Goal: Information Seeking & Learning: Compare options

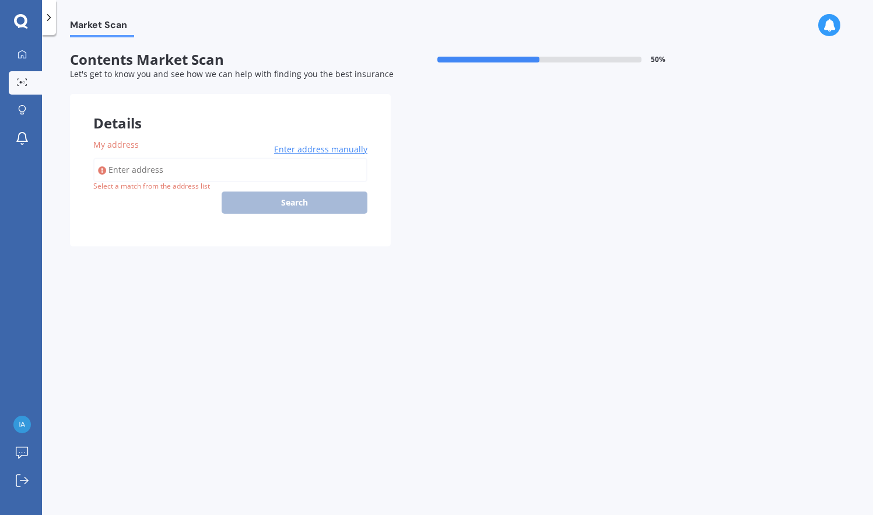
click at [301, 198] on div "Enter address manually Search" at bounding box center [230, 186] width 274 height 56
click at [280, 200] on div "Enter address manually Search" at bounding box center [230, 186] width 274 height 56
click at [176, 181] on div "Select a match from the address list" at bounding box center [151, 186] width 117 height 10
click at [52, 19] on icon at bounding box center [49, 18] width 12 height 12
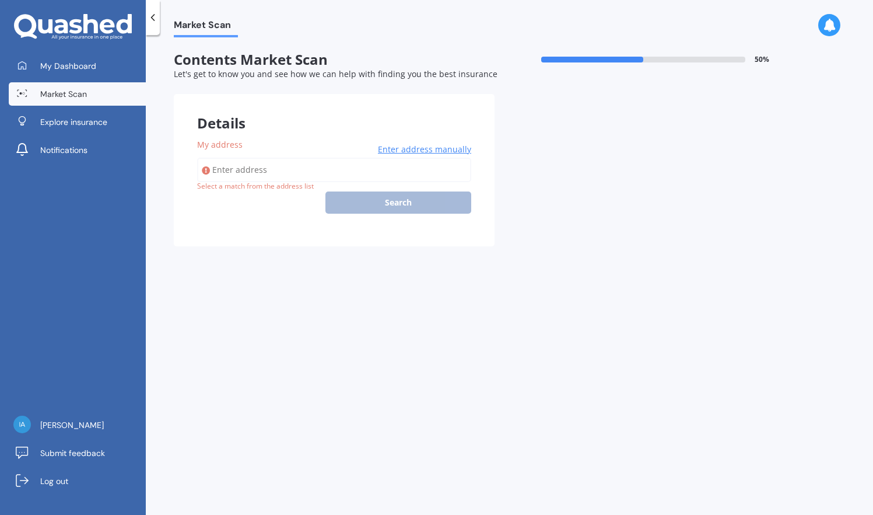
click at [188, 69] on span "Let's get to know you and see how we can help with finding you the best insuran…" at bounding box center [336, 73] width 324 height 11
click at [379, 197] on div "Enter address manually Search" at bounding box center [334, 186] width 274 height 56
click at [410, 151] on span "Enter address manually" at bounding box center [424, 150] width 93 height 12
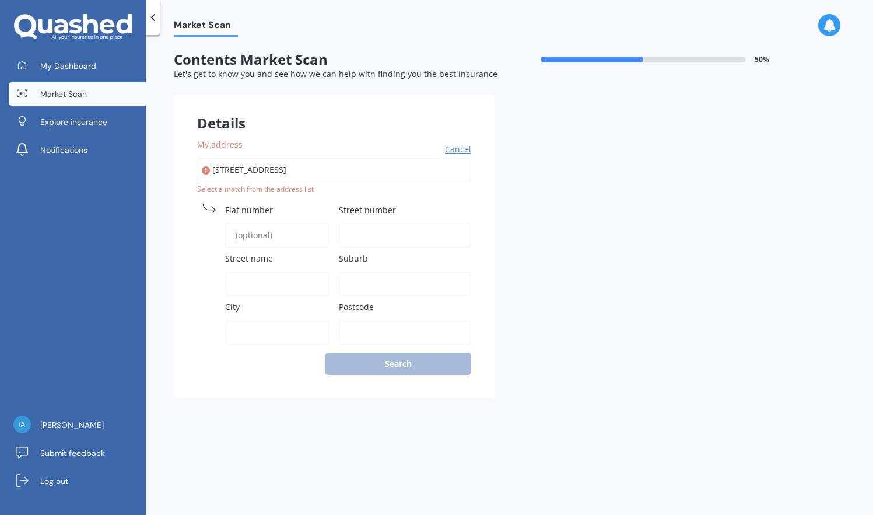
type input "[STREET_ADDRESS]"
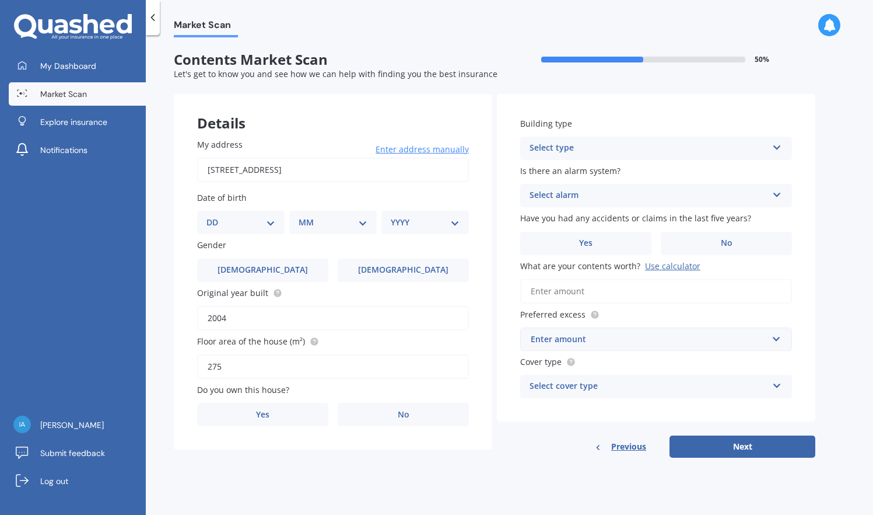
select select "09"
select select "07"
click at [393, 213] on div "YYYY 2009 2008 2007 2006 2005 2004 2003 2002 2001 2000 1999 1998 1997 1996 1995…" at bounding box center [423, 222] width 83 height 23
select select "1945"
click at [277, 265] on label "[DEMOGRAPHIC_DATA]" at bounding box center [262, 269] width 131 height 23
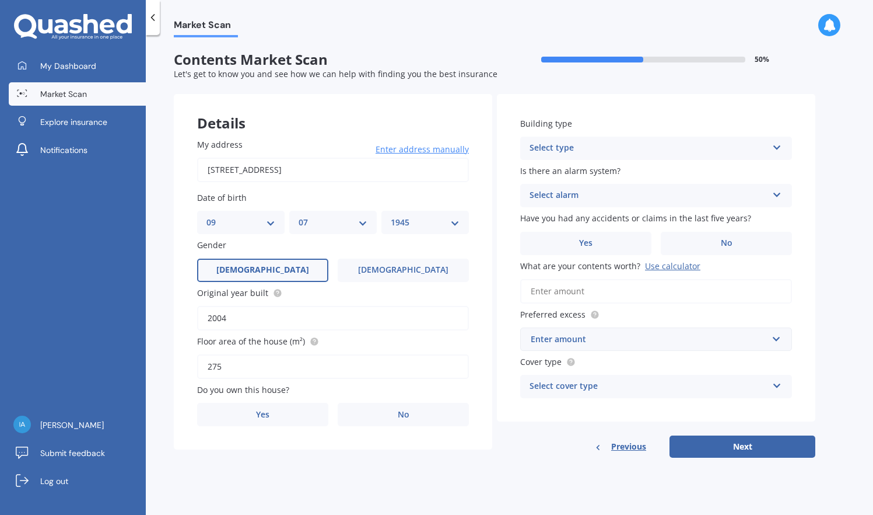
click at [0, 0] on input "[DEMOGRAPHIC_DATA]" at bounding box center [0, 0] width 0 height 0
click at [267, 412] on span "Yes" at bounding box center [263, 415] width 14 height 10
click at [0, 0] on input "Yes" at bounding box center [0, 0] width 0 height 0
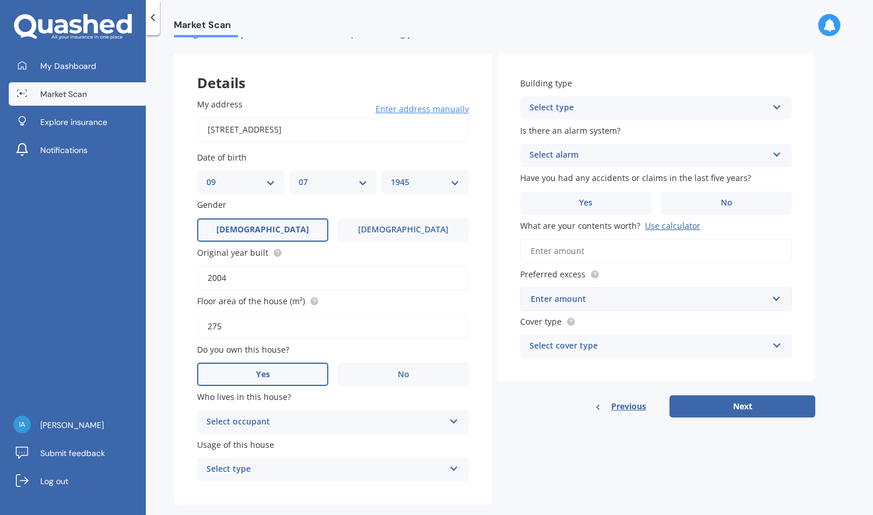
scroll to position [48, 0]
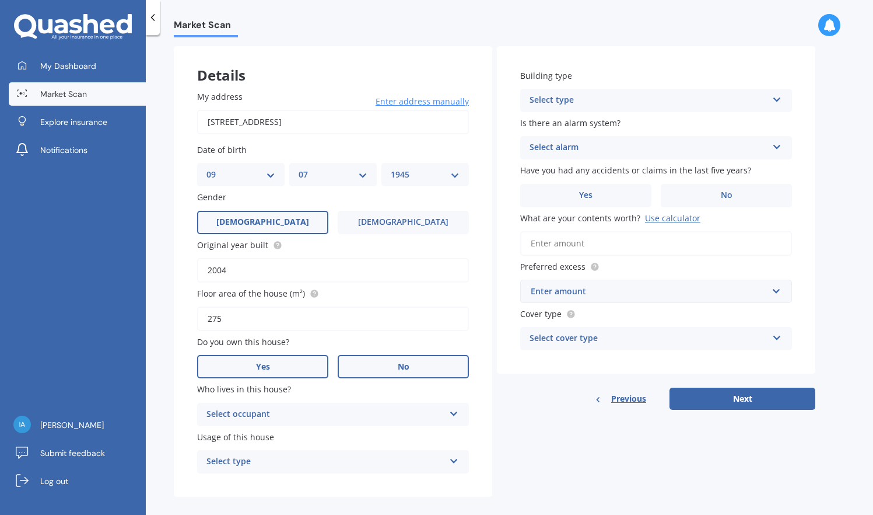
click at [382, 359] on label "No" at bounding box center [403, 366] width 131 height 23
click at [0, 0] on input "No" at bounding box center [0, 0] width 0 height 0
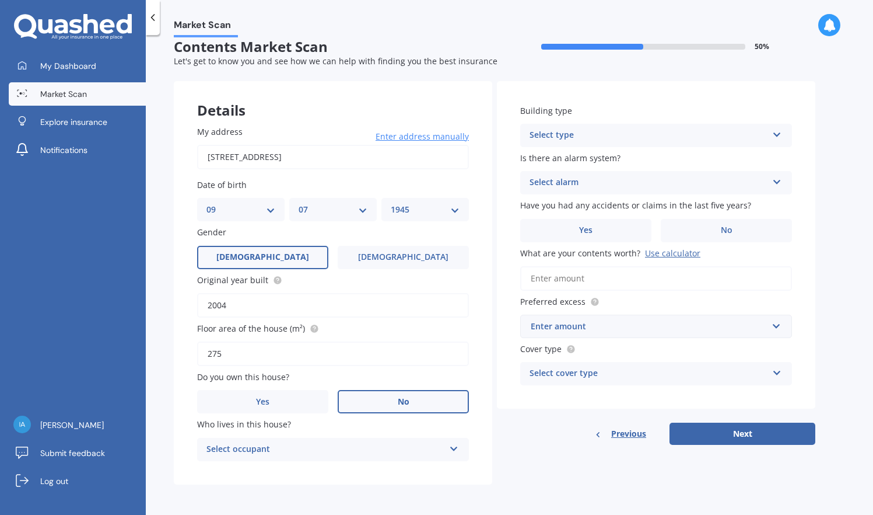
scroll to position [9, 0]
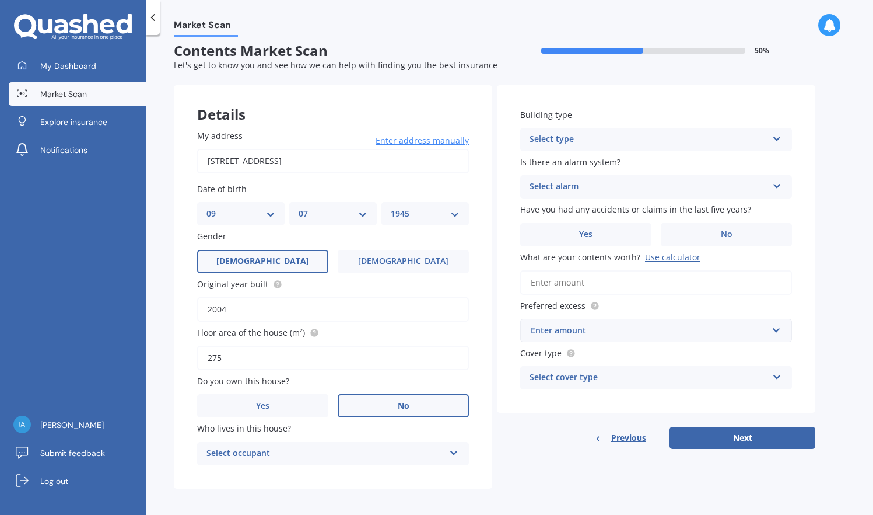
click at [270, 450] on div "Select occupant" at bounding box center [326, 453] width 238 height 14
click at [456, 447] on icon at bounding box center [454, 450] width 10 height 8
click at [396, 447] on div "Select occupant" at bounding box center [328, 453] width 232 height 13
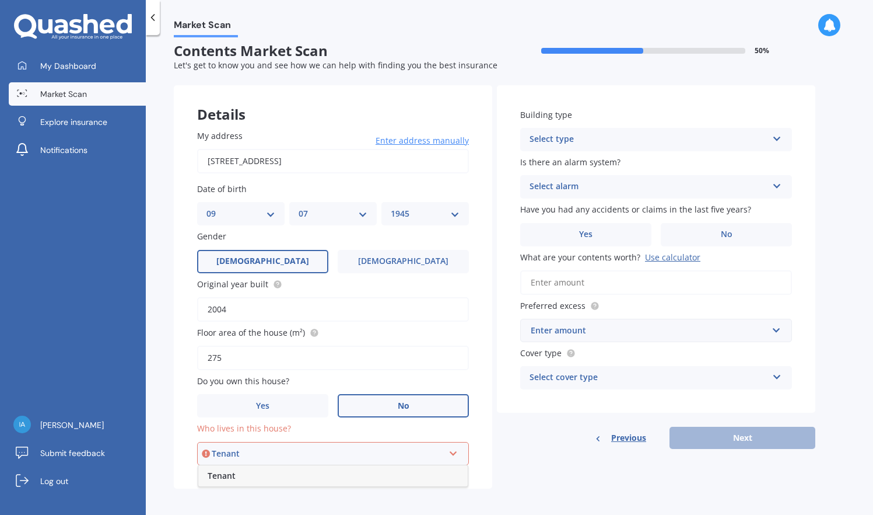
click at [283, 447] on div "Tenant" at bounding box center [328, 453] width 232 height 13
click at [292, 403] on label "Yes" at bounding box center [262, 405] width 131 height 23
click at [0, 0] on input "Yes" at bounding box center [0, 0] width 0 height 0
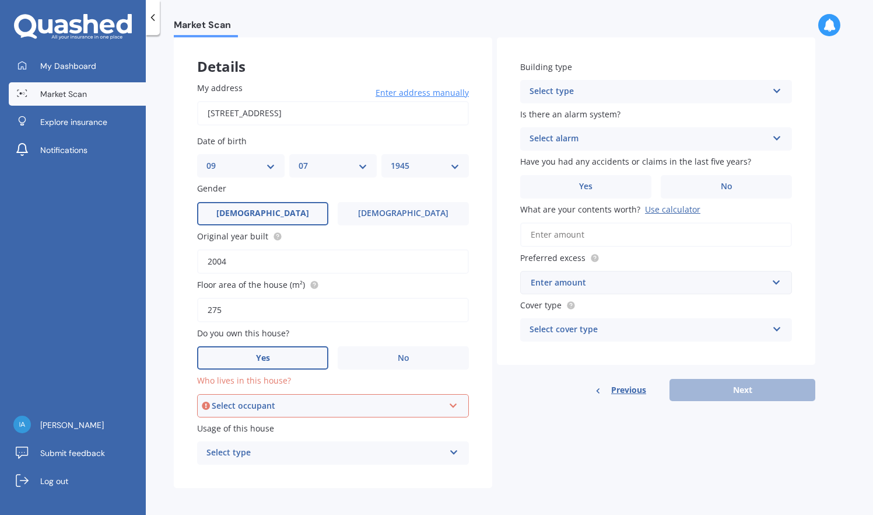
scroll to position [56, 0]
click at [452, 400] on icon at bounding box center [454, 404] width 10 height 8
click at [382, 422] on div "Owner" at bounding box center [333, 428] width 270 height 21
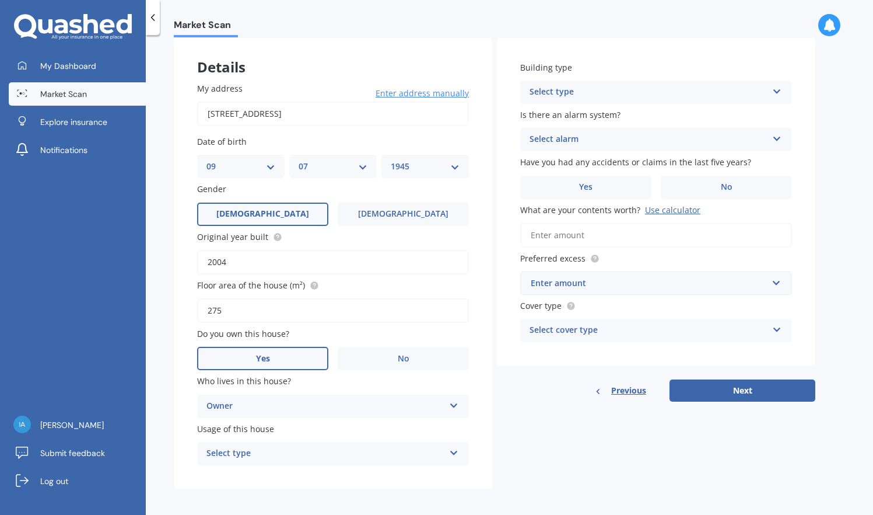
click at [301, 447] on div "Select type" at bounding box center [326, 453] width 238 height 14
click at [308, 466] on div "Permanent" at bounding box center [333, 476] width 271 height 21
click at [719, 111] on label "Is there an alarm system?" at bounding box center [653, 115] width 267 height 12
click at [785, 88] on div "Select type Freestanding Multi-unit (in a block of 6 or less) Multi-unit (in a …" at bounding box center [656, 92] width 272 height 23
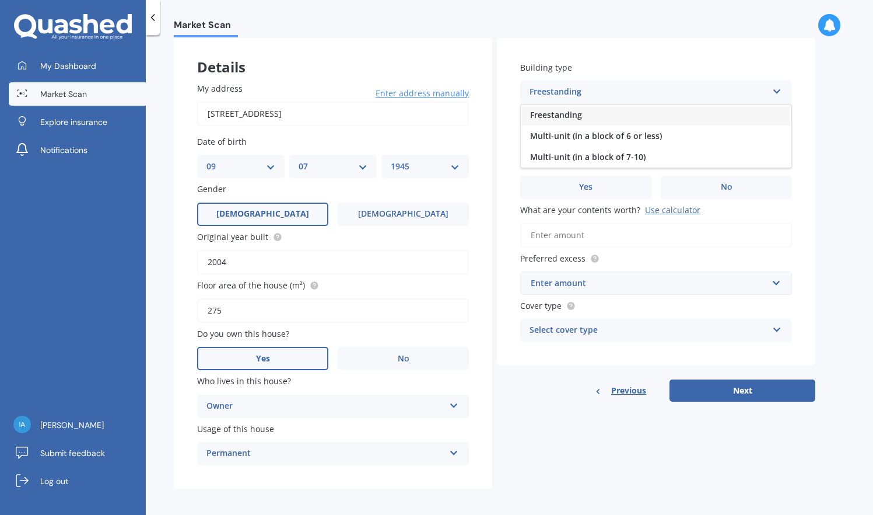
click at [702, 100] on div "Freestanding Freestanding Multi-unit (in a block of 6 or less) Multi-unit (in a…" at bounding box center [656, 92] width 272 height 23
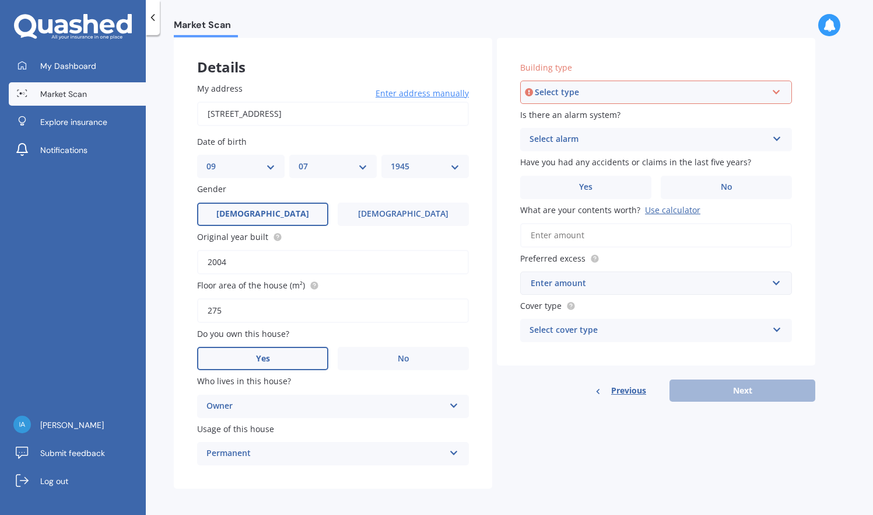
click at [777, 88] on icon at bounding box center [777, 90] width 10 height 8
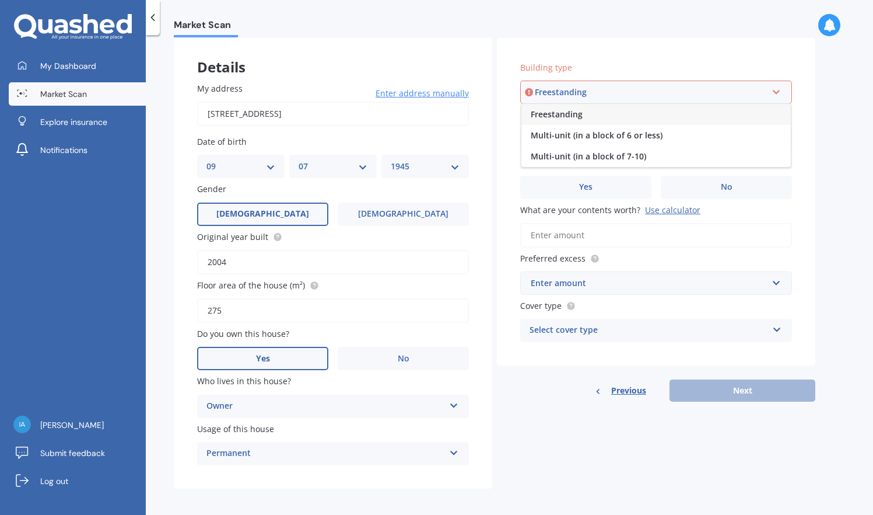
click at [579, 110] on span "Freestanding" at bounding box center [557, 114] width 52 height 11
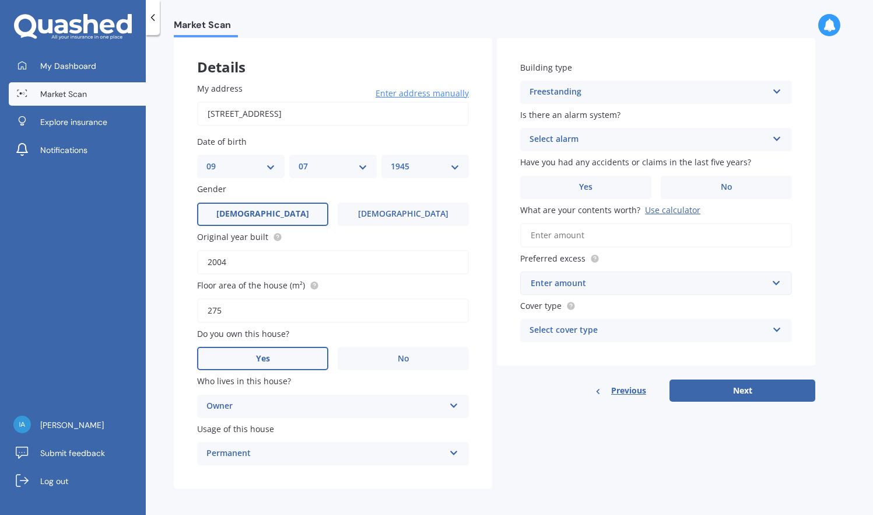
click at [779, 138] on icon at bounding box center [777, 136] width 10 height 8
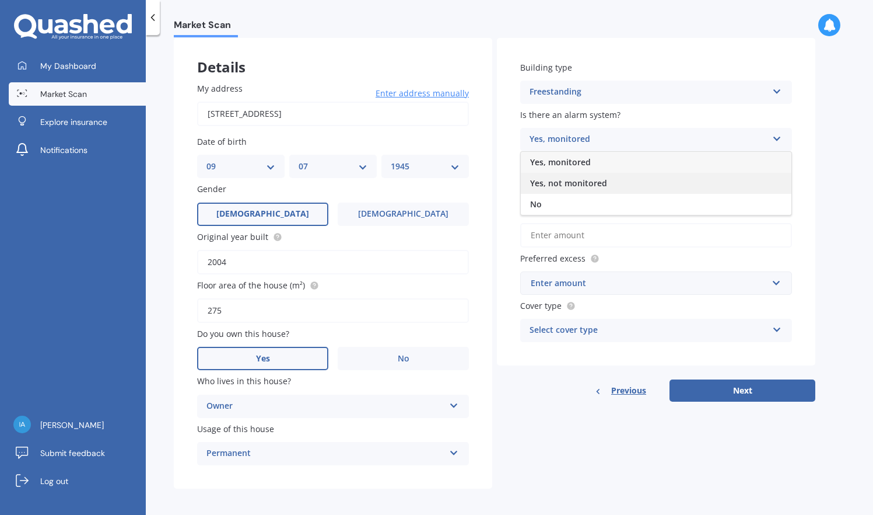
click at [693, 181] on div "Yes, not monitored" at bounding box center [656, 183] width 271 height 21
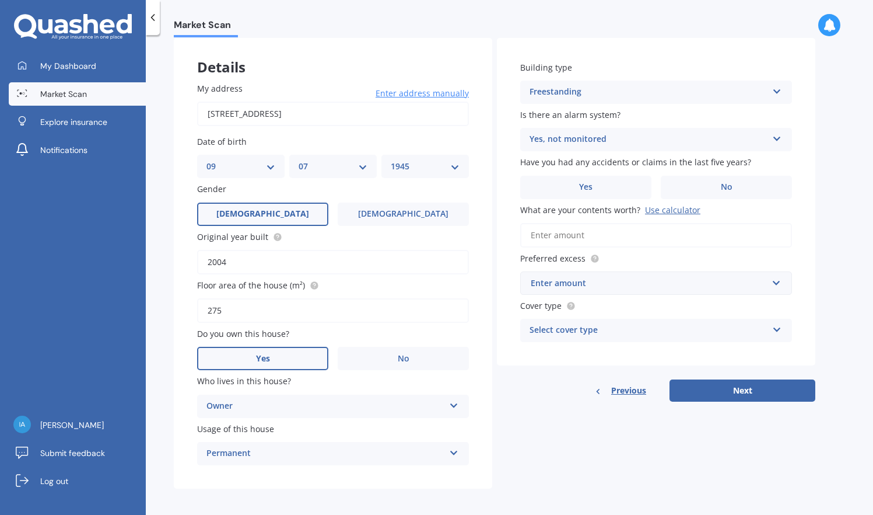
click at [663, 211] on div "Use calculator" at bounding box center [672, 209] width 55 height 11
click at [663, 223] on input "What are your contents worth? Use calculator" at bounding box center [656, 235] width 272 height 25
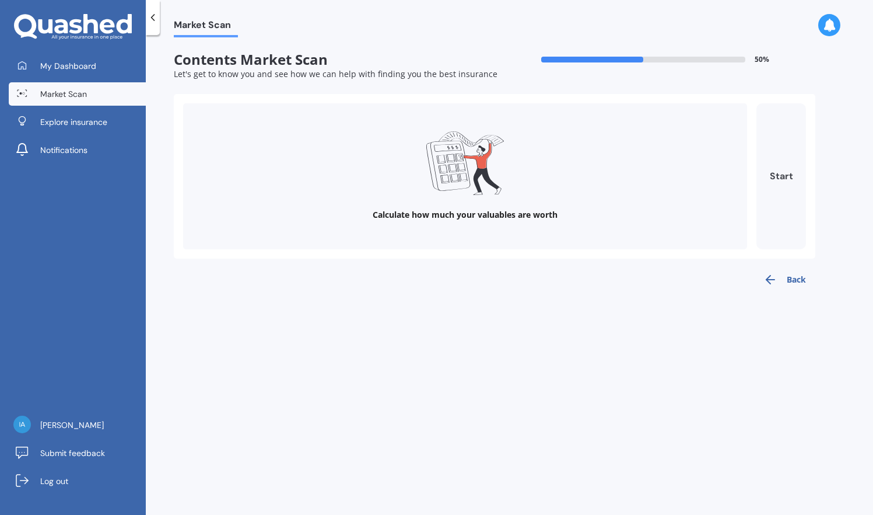
click at [784, 174] on button "Start" at bounding box center [782, 176] width 50 height 146
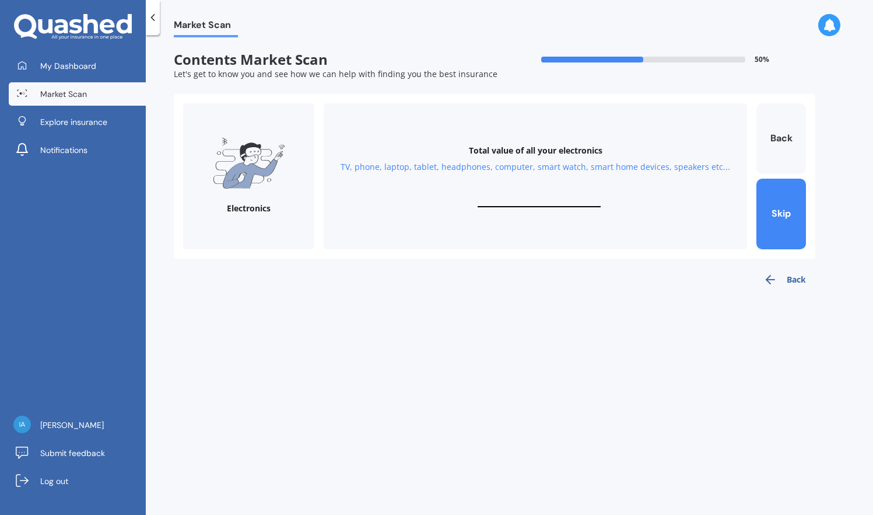
click at [548, 166] on div "TV, phone, laptop, tablet, headphones, computer, smart watch, smart home device…" at bounding box center [536, 167] width 390 height 12
click at [533, 149] on div "Total value of all your electronics" at bounding box center [536, 151] width 134 height 12
click at [529, 190] on div "Total value of all your electronics TV, phone, laptop, tablet, headphones, comp…" at bounding box center [536, 176] width 424 height 146
click at [529, 196] on input "text" at bounding box center [539, 201] width 123 height 11
type input "$9,000"
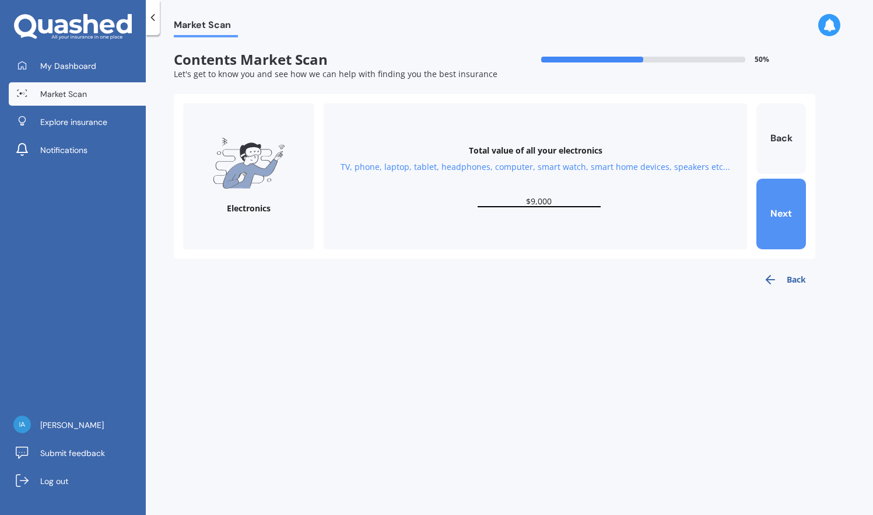
click at [783, 211] on button "Next" at bounding box center [782, 214] width 50 height 71
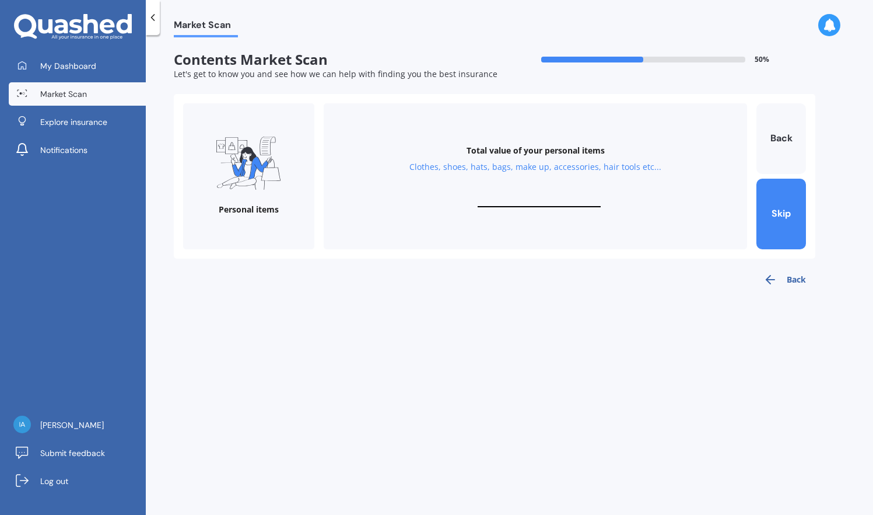
click at [529, 196] on input "text" at bounding box center [539, 201] width 123 height 11
type input "$10,000"
click at [791, 207] on button "Next" at bounding box center [782, 214] width 50 height 71
click at [524, 189] on div "Total value of your valuables Bracelets, watches, rings, necklaces, broaches, c…" at bounding box center [536, 176] width 424 height 146
click at [516, 196] on input "text" at bounding box center [539, 201] width 123 height 11
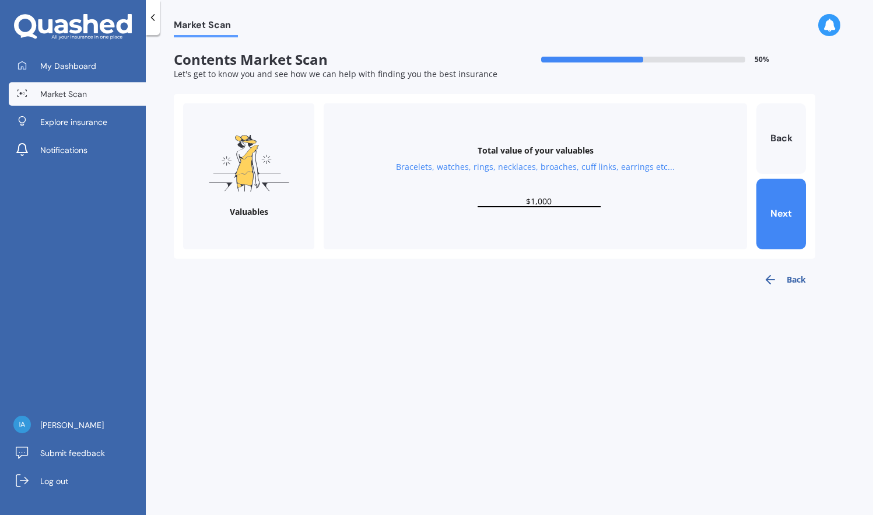
type input "$10,000"
click at [776, 203] on button "Next" at bounding box center [782, 214] width 50 height 71
click at [520, 196] on input "text" at bounding box center [539, 201] width 123 height 11
type input "$3,000"
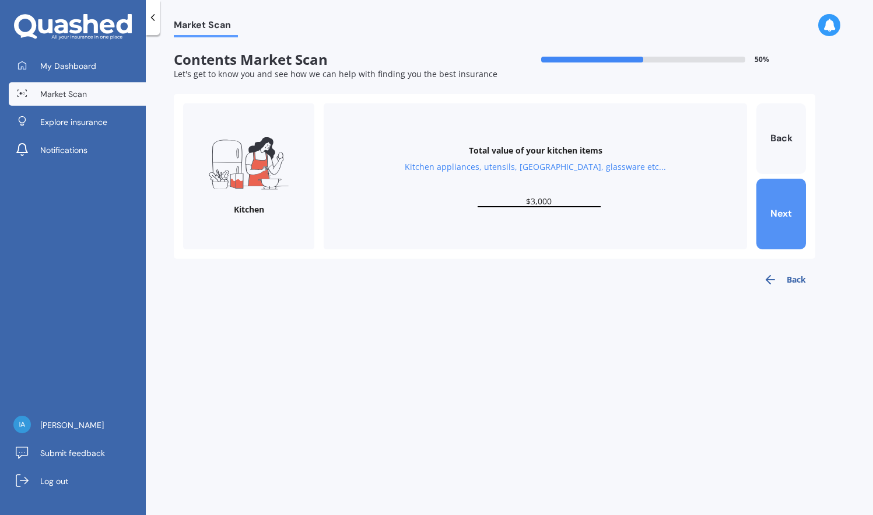
click at [783, 202] on button "Next" at bounding box center [782, 214] width 50 height 71
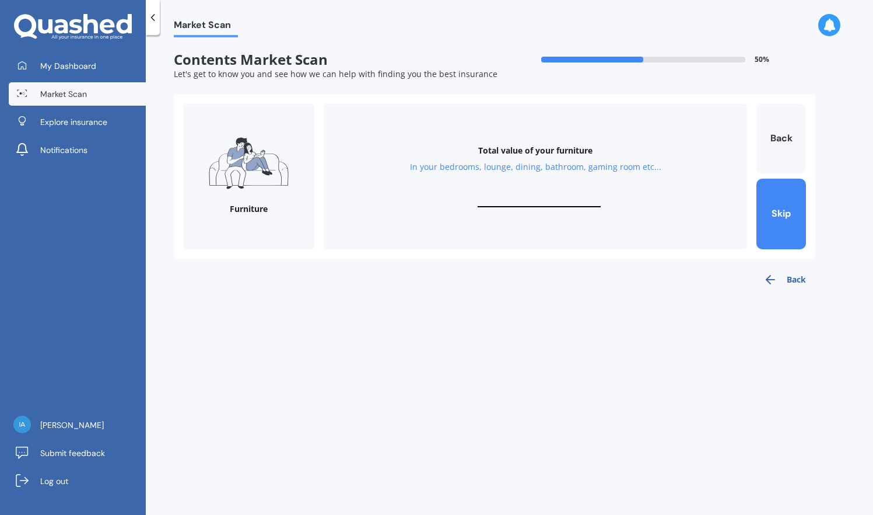
click at [526, 197] on input "text" at bounding box center [539, 201] width 123 height 11
type input "$20,000"
click at [792, 204] on button "Next" at bounding box center [782, 214] width 50 height 71
click at [526, 196] on input "text" at bounding box center [539, 201] width 123 height 11
type input "$4,000"
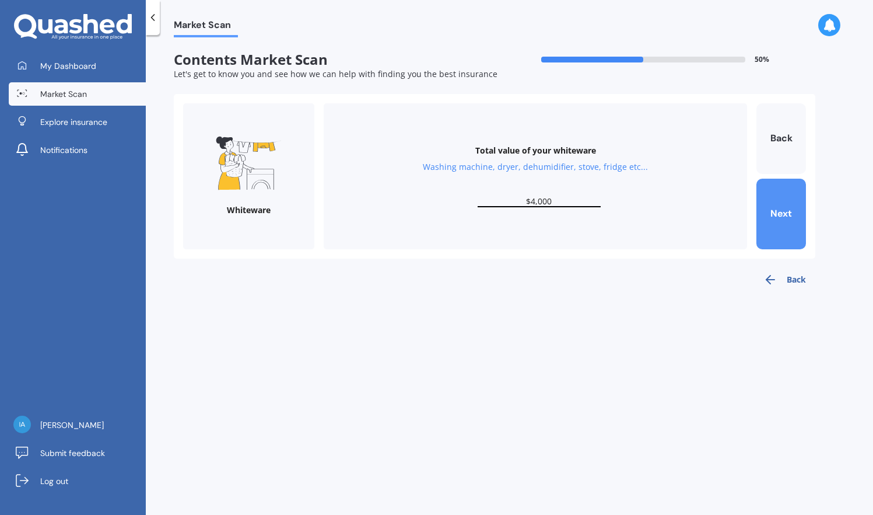
click at [790, 201] on button "Next" at bounding box center [782, 214] width 50 height 71
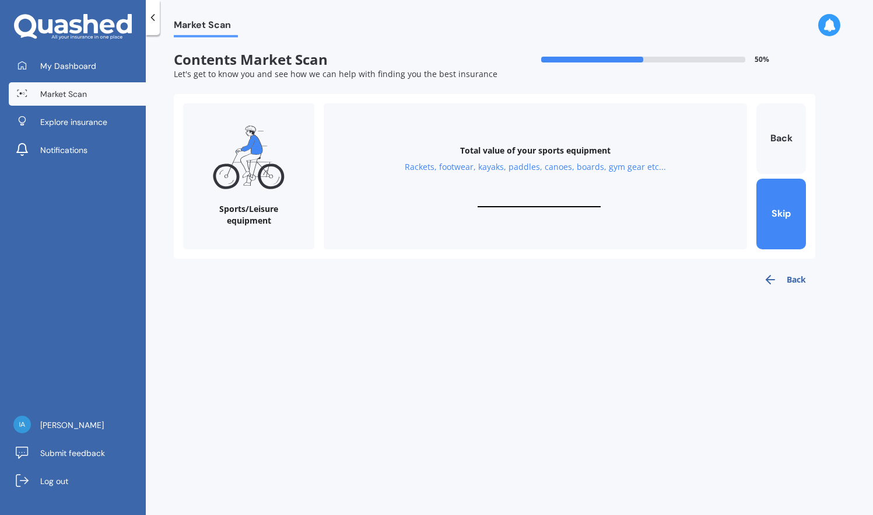
click at [538, 196] on input "text" at bounding box center [539, 201] width 123 height 11
type input "$6,000"
click at [785, 201] on button "Next" at bounding box center [782, 214] width 50 height 71
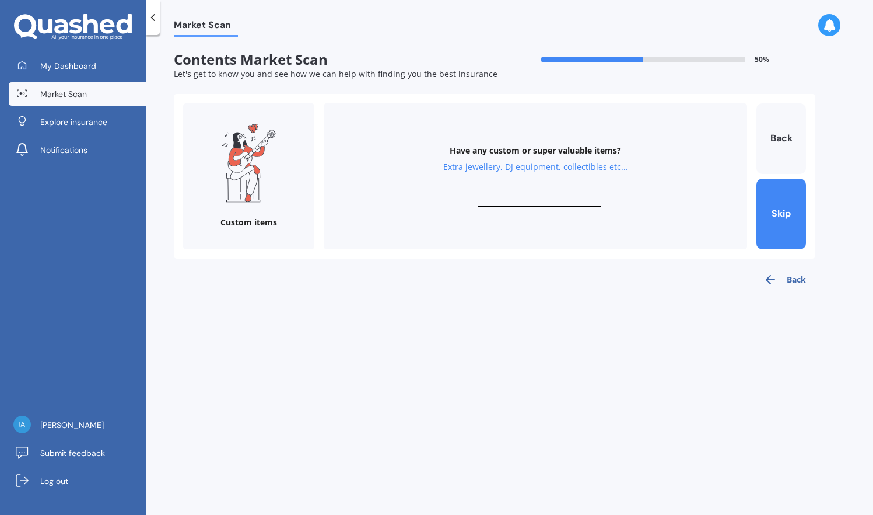
click at [538, 192] on div "Have any custom or super valuable items? Extra jewellery, DJ equipment, collect…" at bounding box center [536, 176] width 424 height 146
click at [532, 191] on div "Have any custom or super valuable items? Extra jewellery, DJ equipment, collect…" at bounding box center [536, 176] width 424 height 146
click at [531, 198] on input "text" at bounding box center [539, 201] width 123 height 11
click at [568, 191] on div "Have any custom or super valuable items? Extra jewellery, DJ equipment, collect…" at bounding box center [536, 176] width 424 height 146
click at [555, 197] on input "$4,000" at bounding box center [539, 201] width 123 height 11
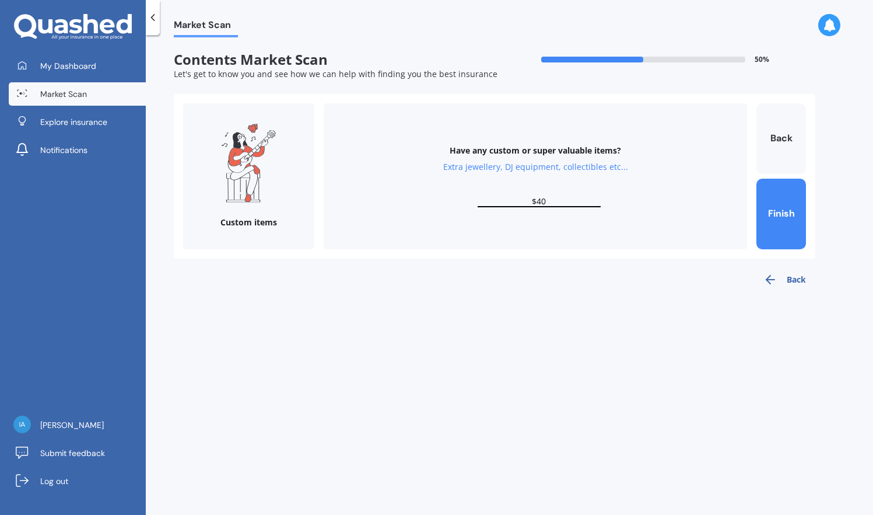
type input "$4"
type input "$8,000"
click at [773, 212] on button "Finish" at bounding box center [782, 214] width 50 height 71
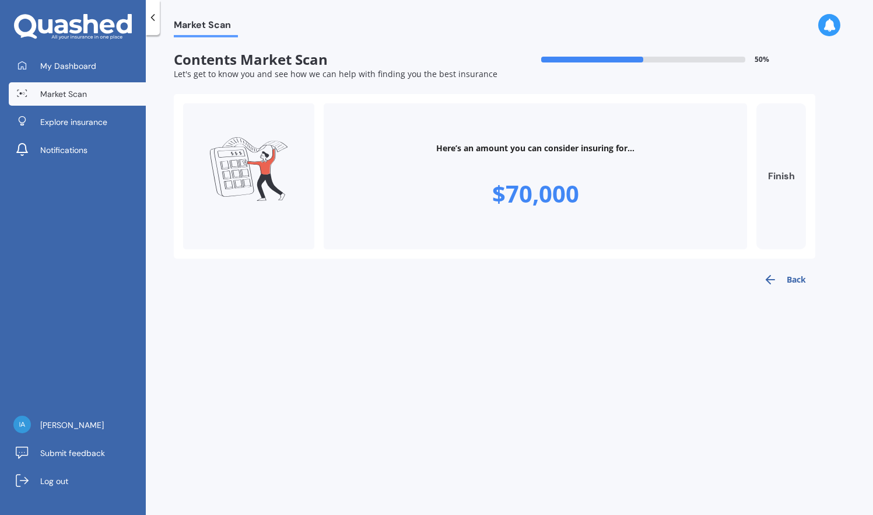
click at [781, 172] on button "Finish" at bounding box center [782, 176] width 50 height 146
type input "$70,000"
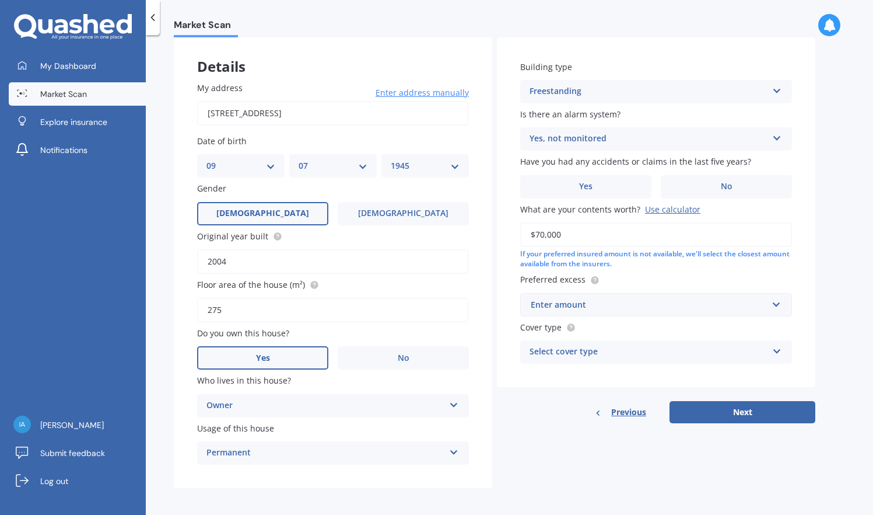
scroll to position [56, 0]
click at [595, 300] on div "Enter amount" at bounding box center [649, 305] width 237 height 13
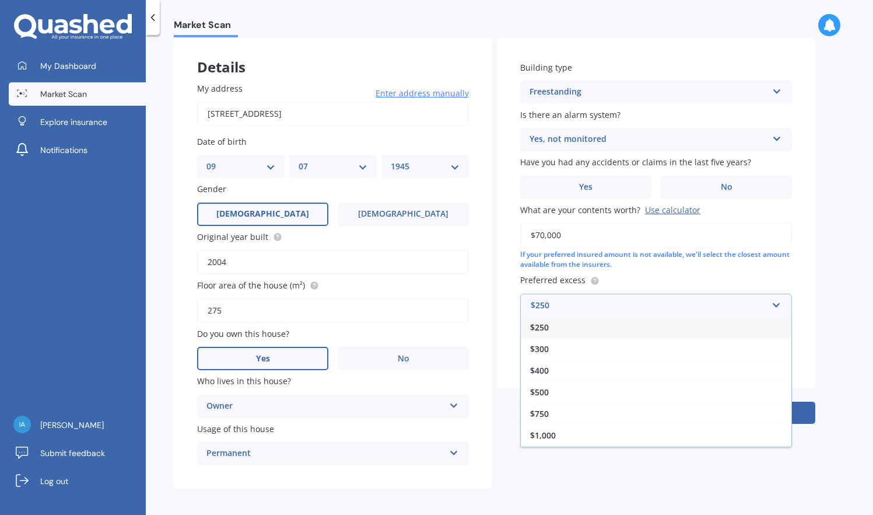
click at [580, 324] on div "$250" at bounding box center [656, 327] width 271 height 22
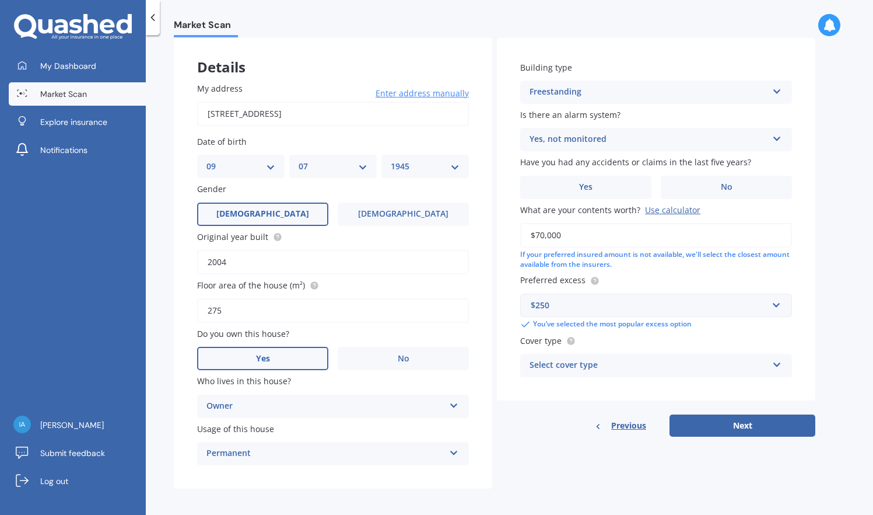
click at [777, 361] on icon at bounding box center [777, 362] width 10 height 8
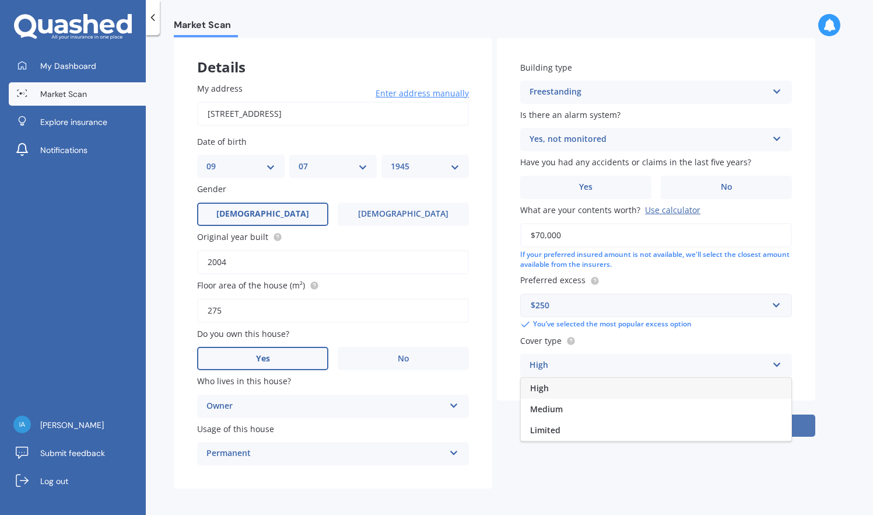
click at [805, 418] on button "Next" at bounding box center [743, 425] width 146 height 22
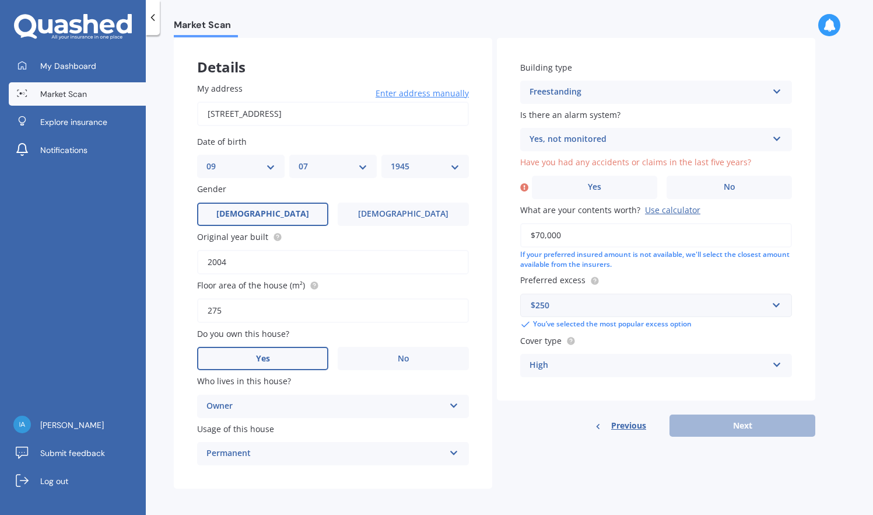
click at [746, 419] on div "Previous Next" at bounding box center [656, 425] width 319 height 22
click at [727, 183] on span "No" at bounding box center [730, 187] width 12 height 10
click at [0, 0] on input "No" at bounding box center [0, 0] width 0 height 0
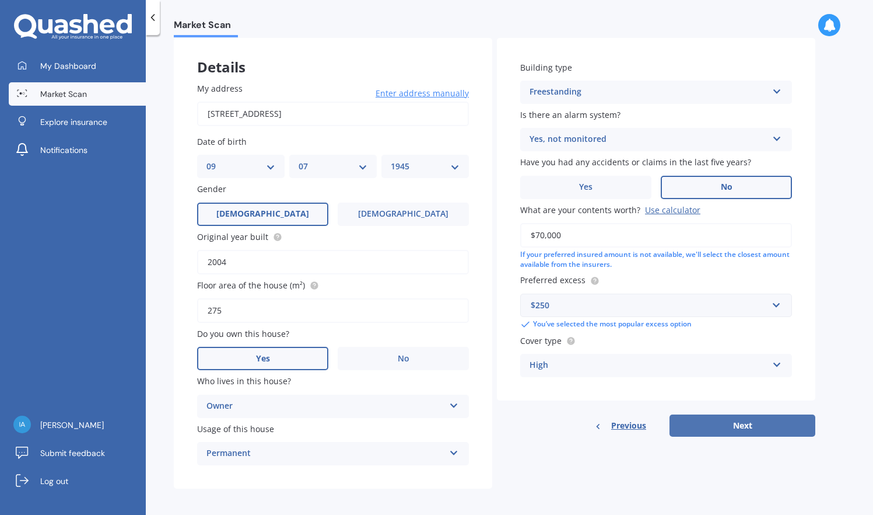
click at [743, 420] on button "Next" at bounding box center [743, 425] width 146 height 22
select select "09"
select select "07"
select select "1945"
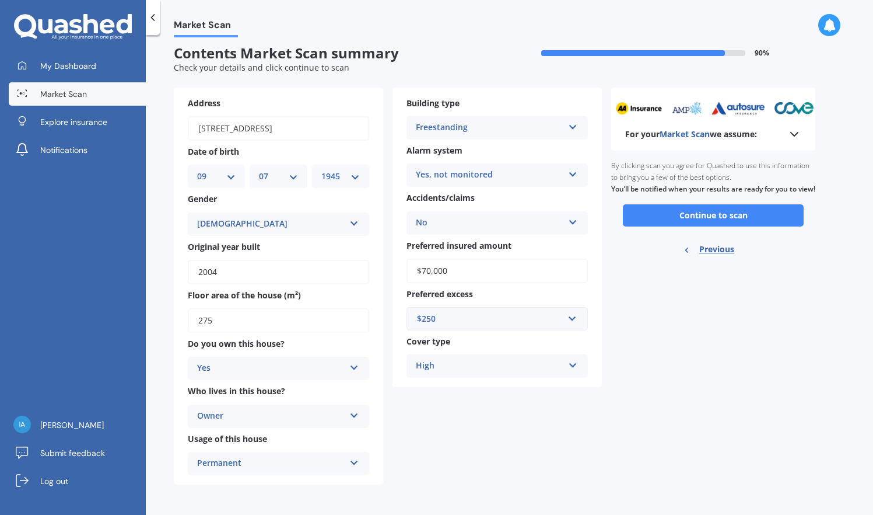
scroll to position [0, 0]
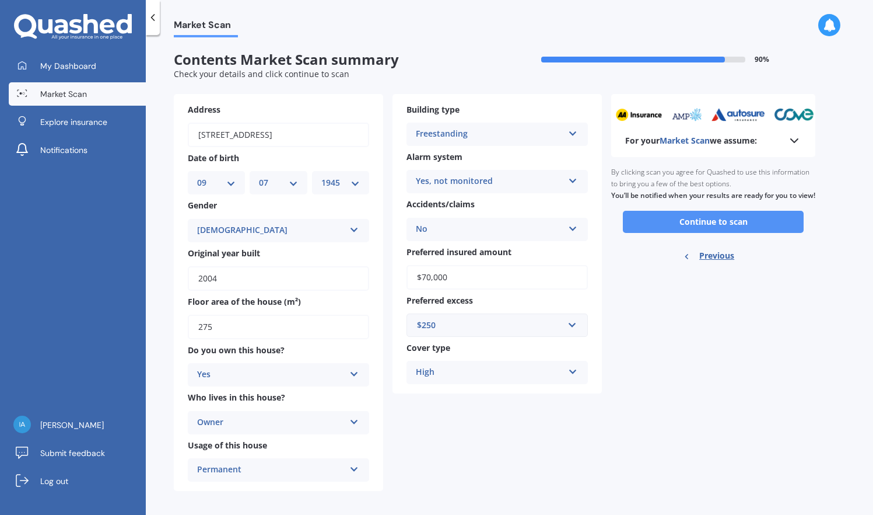
click at [707, 225] on button "Continue to scan" at bounding box center [713, 222] width 181 height 22
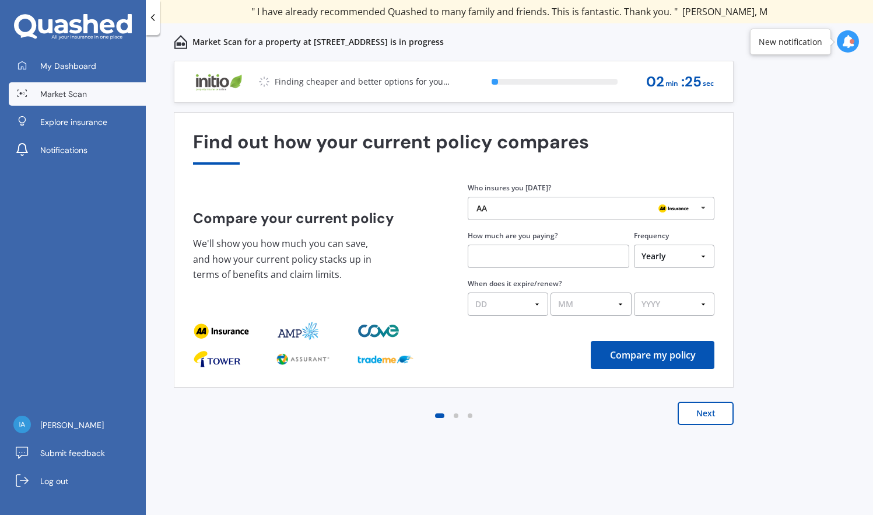
click at [704, 204] on icon at bounding box center [704, 208] width 18 height 22
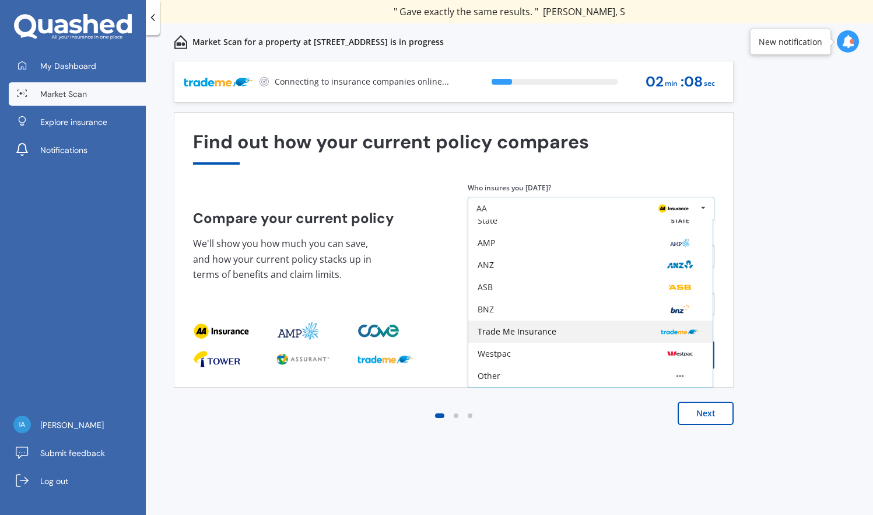
scroll to position [76, 0]
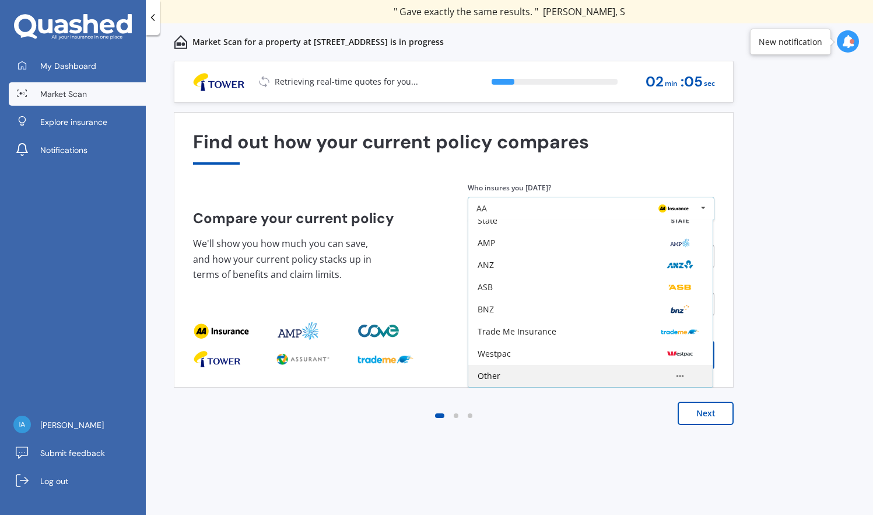
click at [597, 369] on div "Other" at bounding box center [590, 376] width 244 height 22
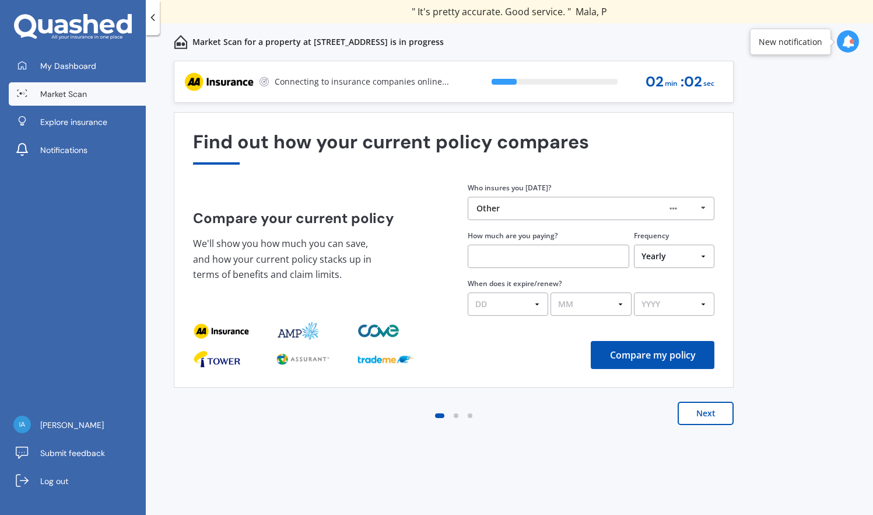
click at [480, 202] on div "Other AA Tower AMI State AMP ANZ ASB BNZ Trade Me Insurance Westpac Other" at bounding box center [591, 208] width 247 height 23
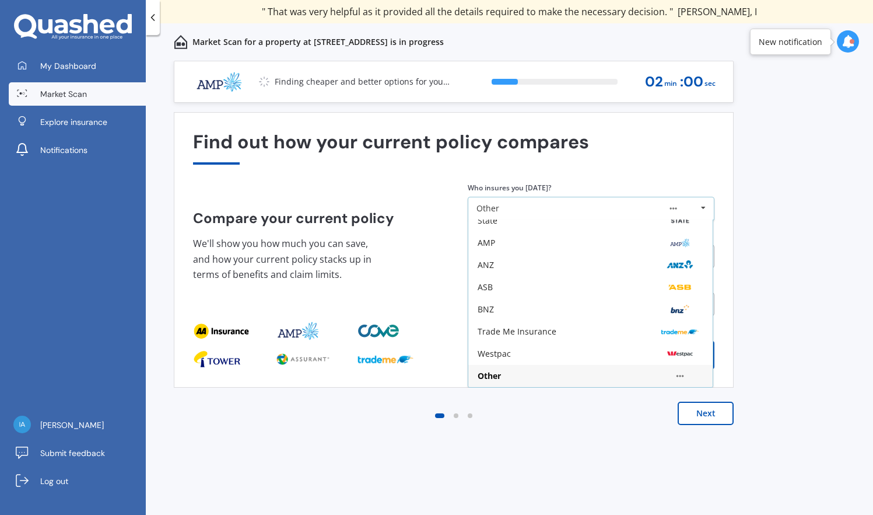
click at [484, 206] on div "Other" at bounding box center [488, 208] width 23 height 8
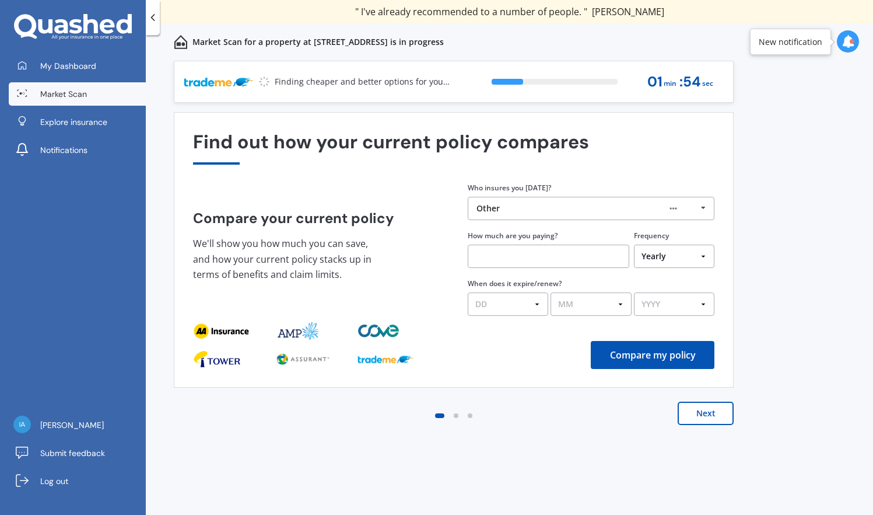
click at [522, 202] on div "Other AA Tower AMI State AMP ANZ ASB BNZ Trade Me Insurance Westpac Other" at bounding box center [591, 208] width 247 height 23
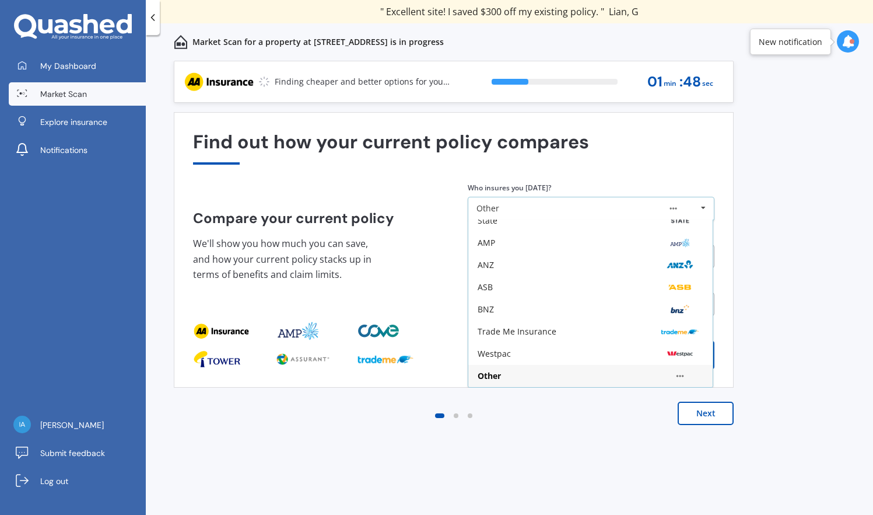
click at [539, 377] on div "Other" at bounding box center [591, 375] width 226 height 9
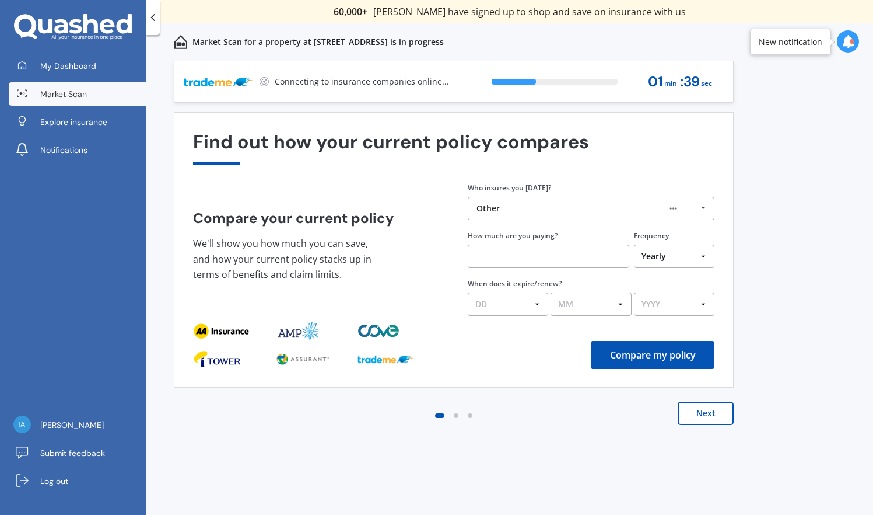
click at [579, 261] on input "text" at bounding box center [549, 255] width 162 height 23
select select "30"
select select "09"
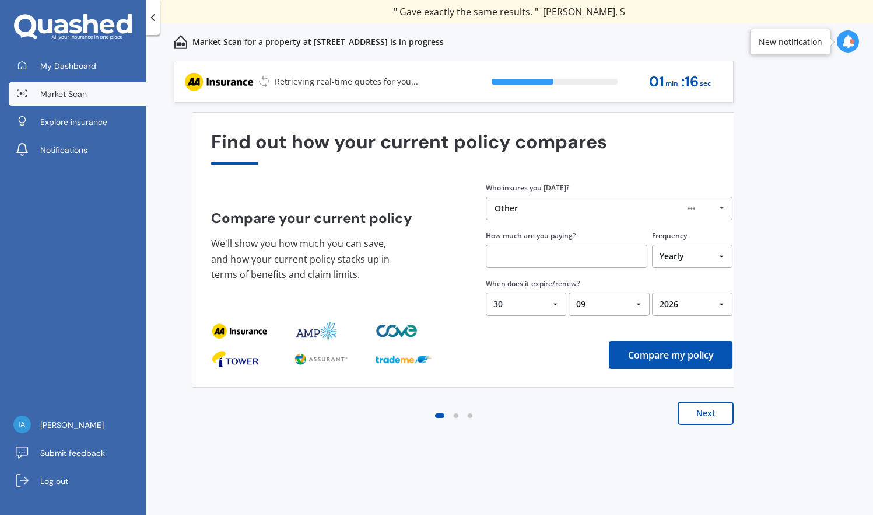
select select "2025"
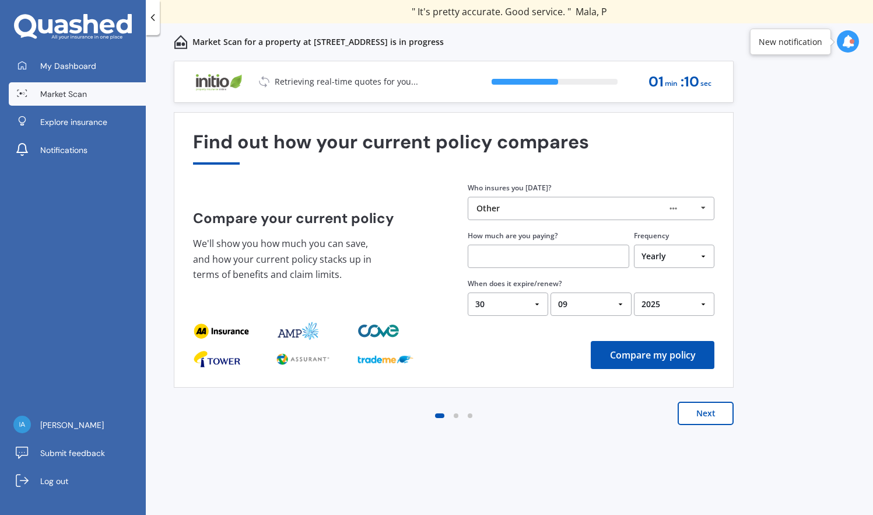
click at [672, 362] on button "Compare my policy" at bounding box center [653, 355] width 124 height 28
click at [494, 255] on input "text" at bounding box center [549, 255] width 162 height 23
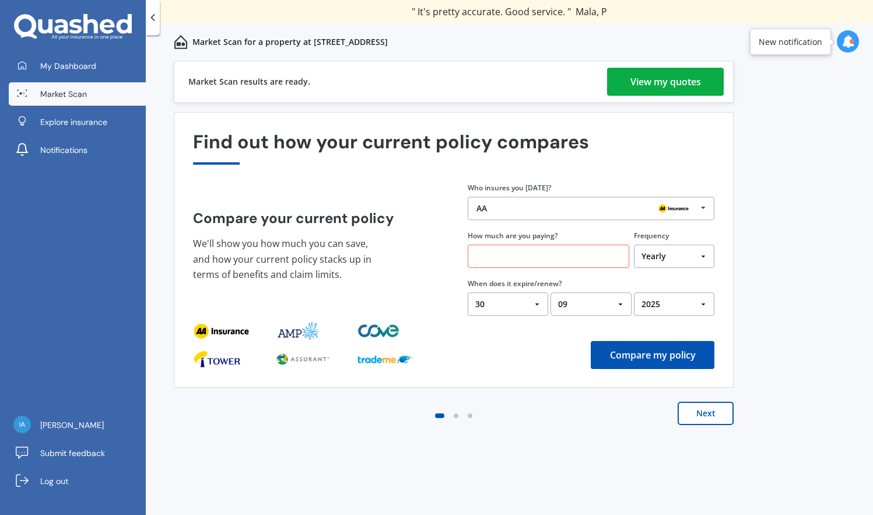
click at [491, 260] on input "text" at bounding box center [549, 255] width 162 height 23
type input "$1,470.00"
click at [635, 353] on button "Compare my policy" at bounding box center [653, 355] width 124 height 28
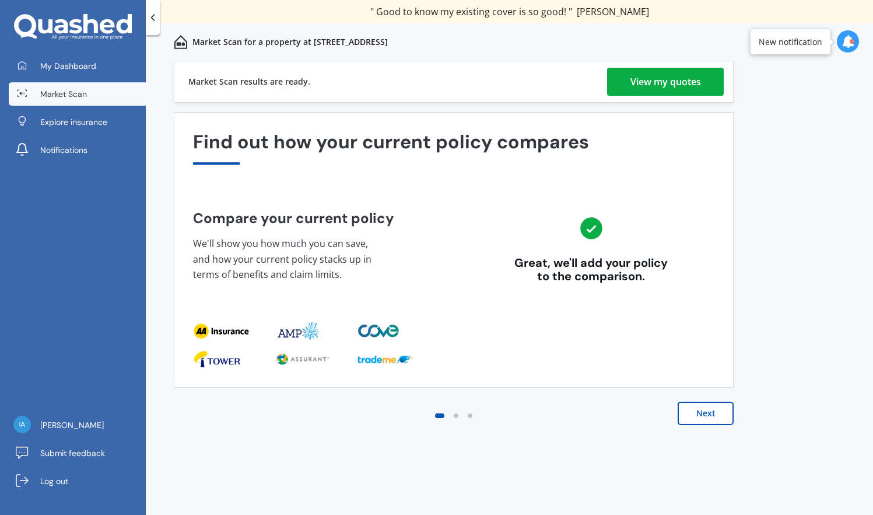
click at [704, 405] on button "Next" at bounding box center [706, 412] width 56 height 23
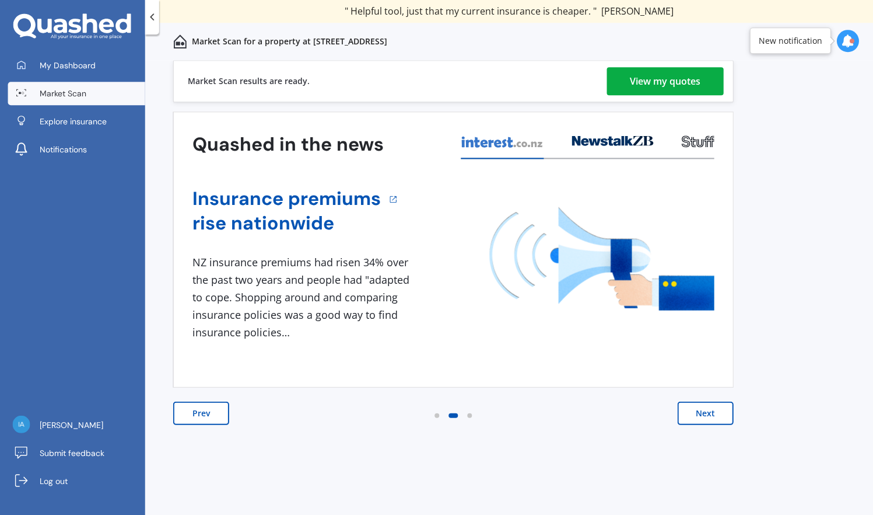
scroll to position [0, 0]
click at [697, 410] on button "Next" at bounding box center [706, 412] width 56 height 23
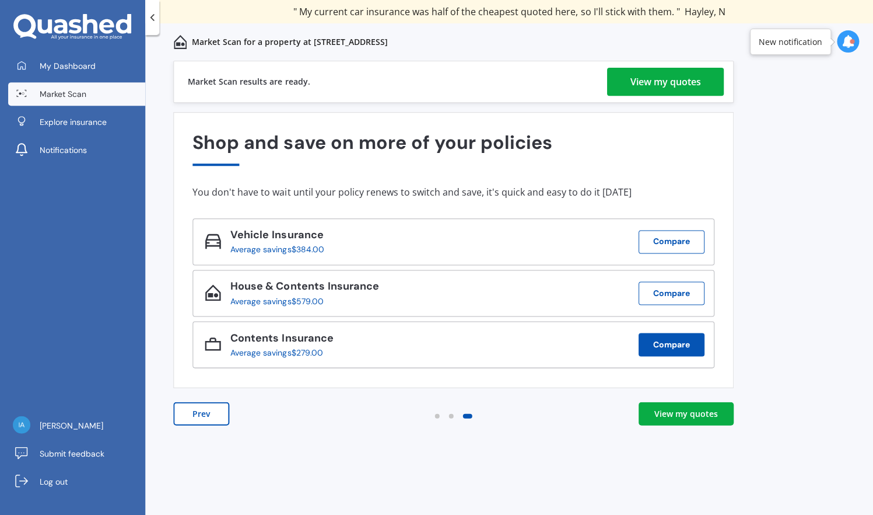
click at [684, 336] on button "Compare" at bounding box center [672, 344] width 66 height 23
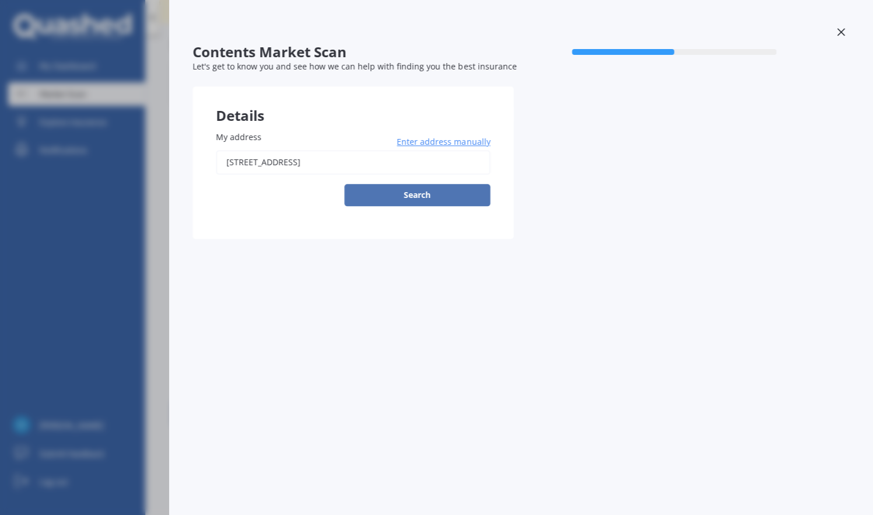
click at [443, 193] on button "Search" at bounding box center [418, 195] width 146 height 22
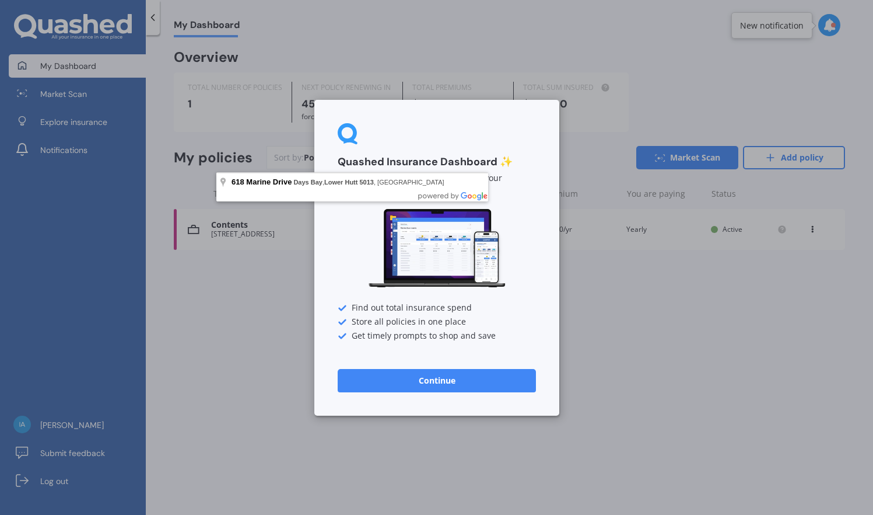
click at [263, 196] on div "[STREET_ADDRESS]" at bounding box center [352, 186] width 272 height 29
click at [411, 382] on button "Continue" at bounding box center [437, 379] width 198 height 23
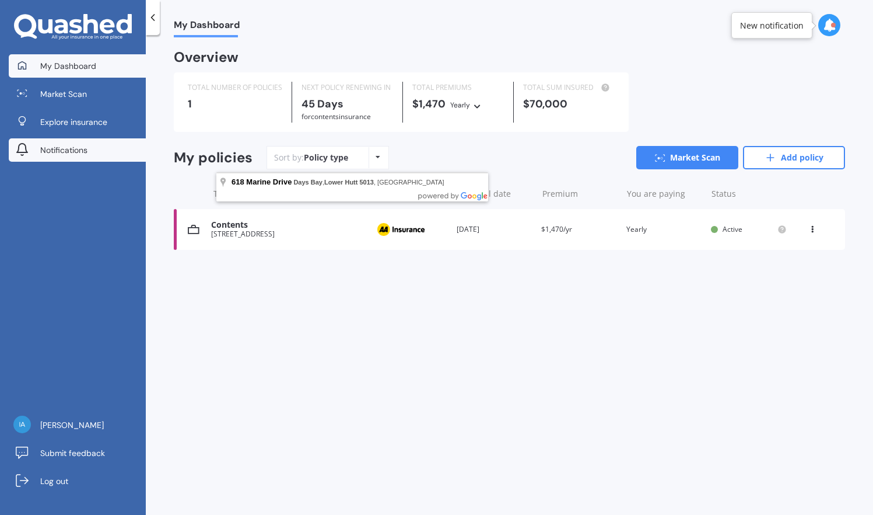
click at [68, 147] on span "Notifications" at bounding box center [63, 150] width 47 height 12
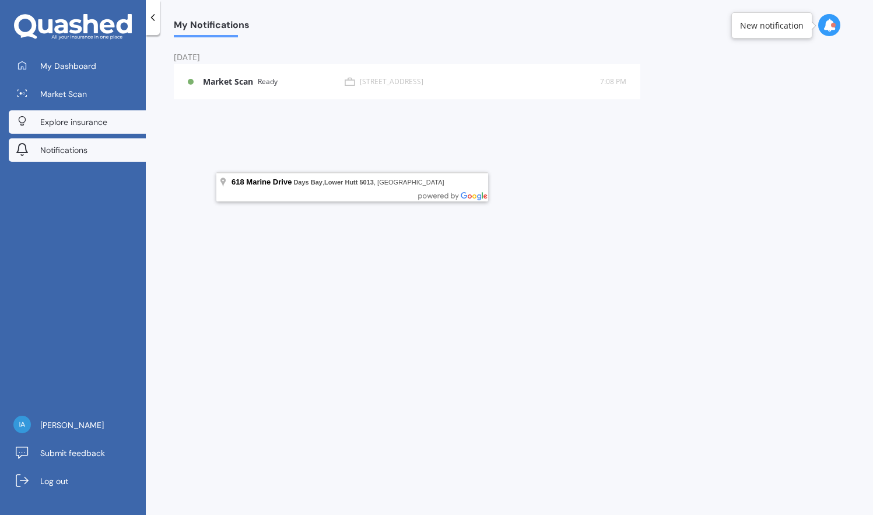
click at [89, 120] on span "Explore insurance" at bounding box center [73, 122] width 67 height 12
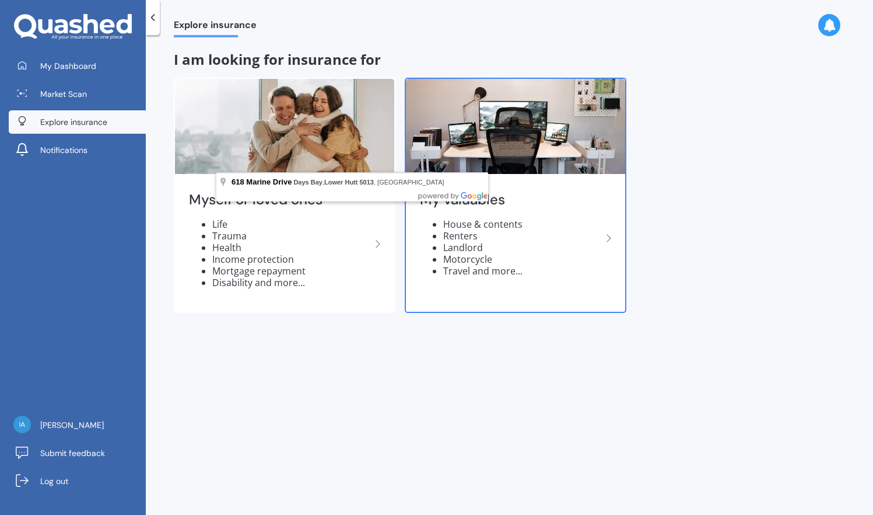
click at [517, 219] on li "House & contents" at bounding box center [522, 224] width 159 height 12
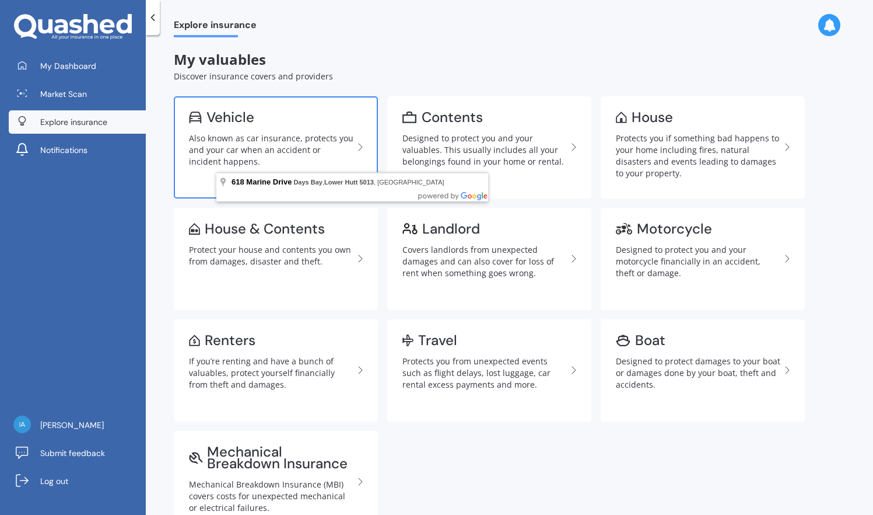
click at [328, 146] on div "Also known as car insurance, protects you and your car when an accident or inci…" at bounding box center [271, 149] width 165 height 35
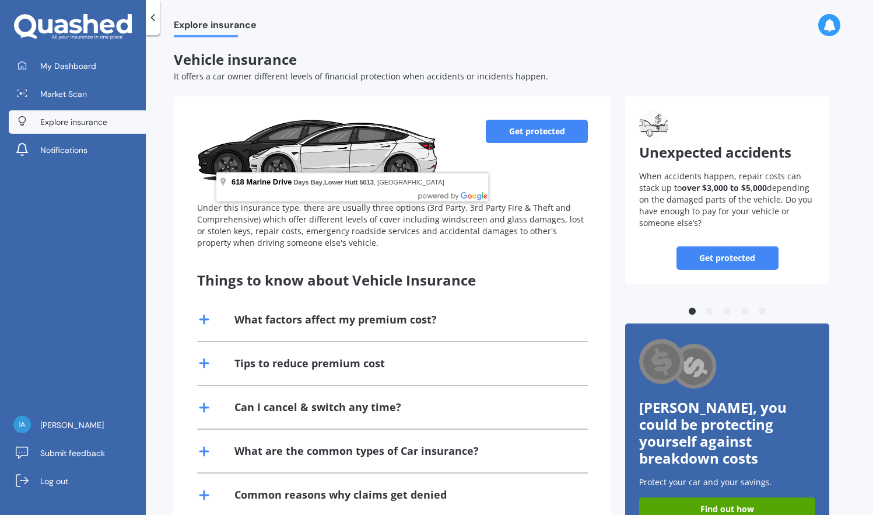
click at [362, 314] on div "What factors affect my premium cost?" at bounding box center [336, 319] width 202 height 15
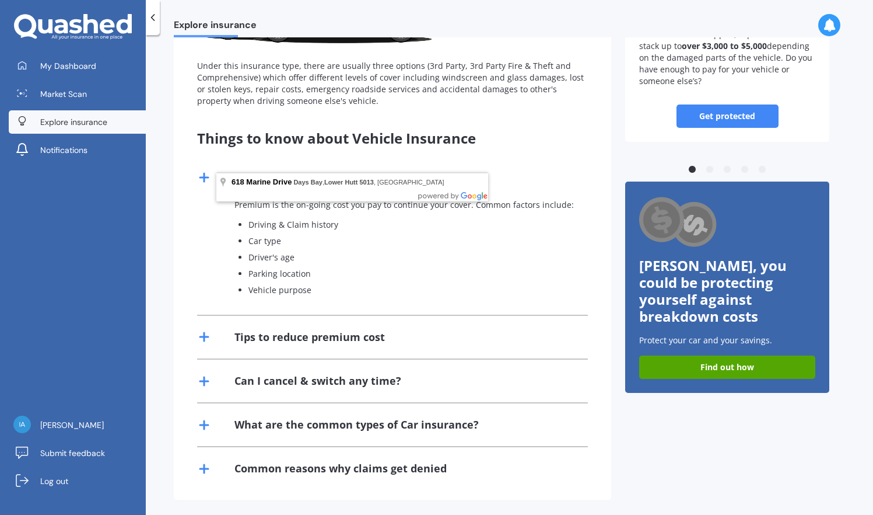
click at [334, 330] on div "Tips to reduce premium cost" at bounding box center [310, 337] width 151 height 15
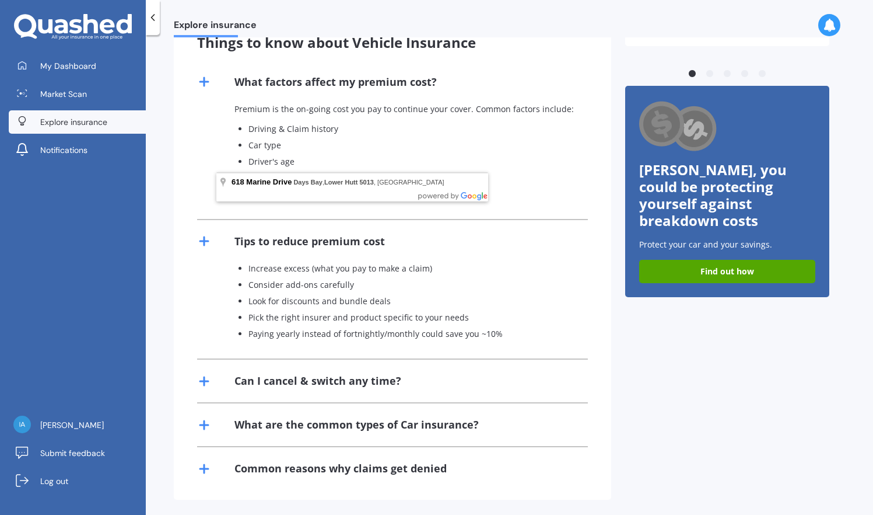
click at [452, 418] on div "What are the common types of Car insurance?" at bounding box center [357, 424] width 244 height 15
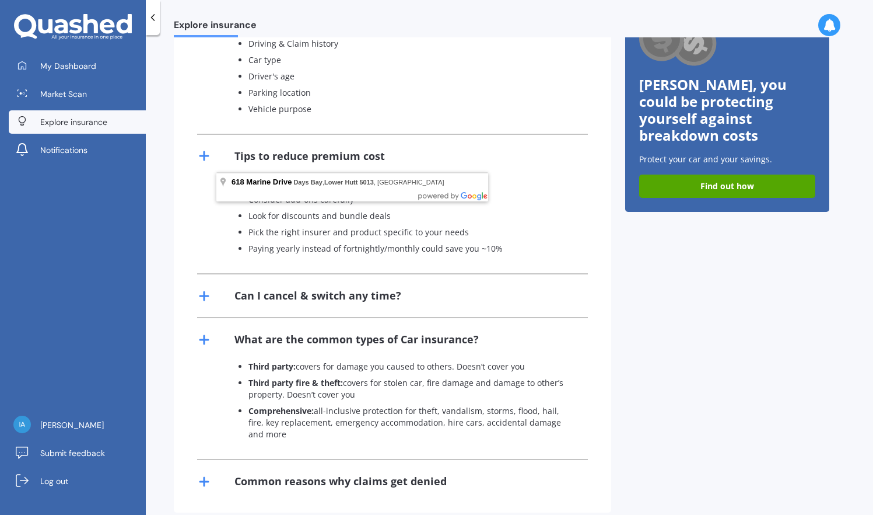
click at [434, 474] on div "Common reasons why claims get denied" at bounding box center [341, 481] width 212 height 15
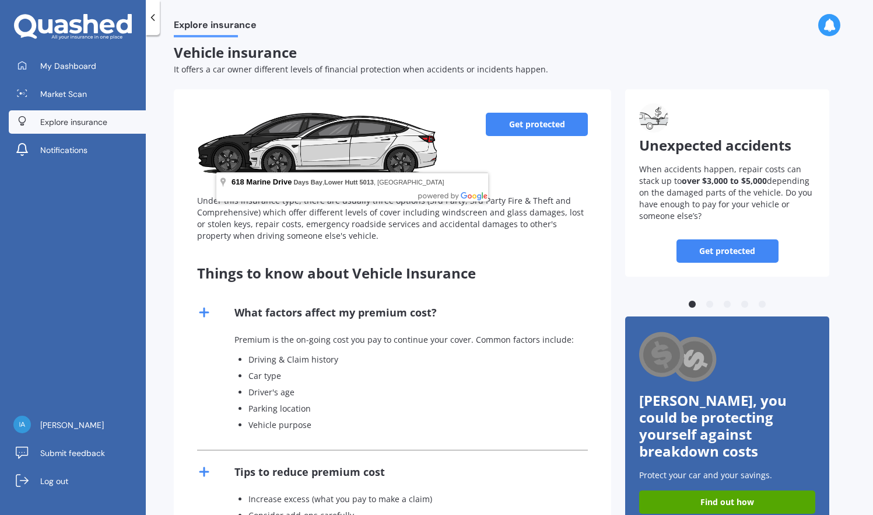
scroll to position [25, 0]
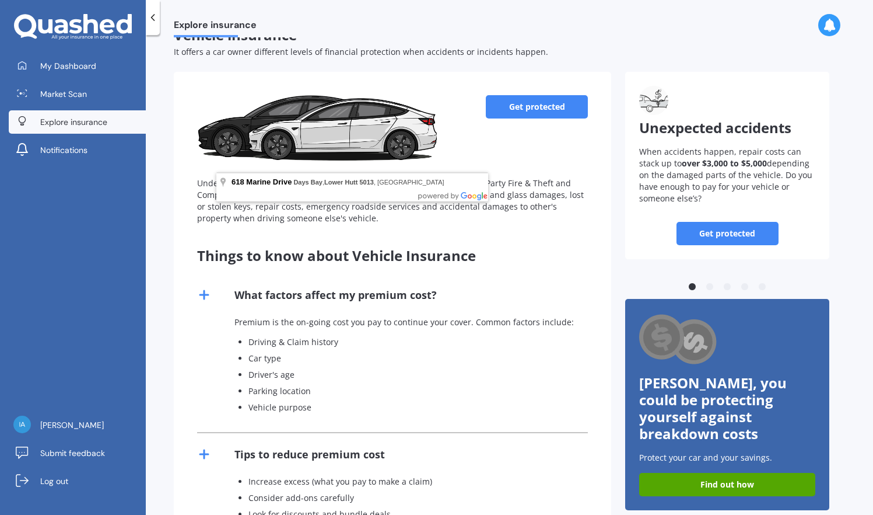
click at [541, 104] on link "Get protected" at bounding box center [537, 106] width 102 height 23
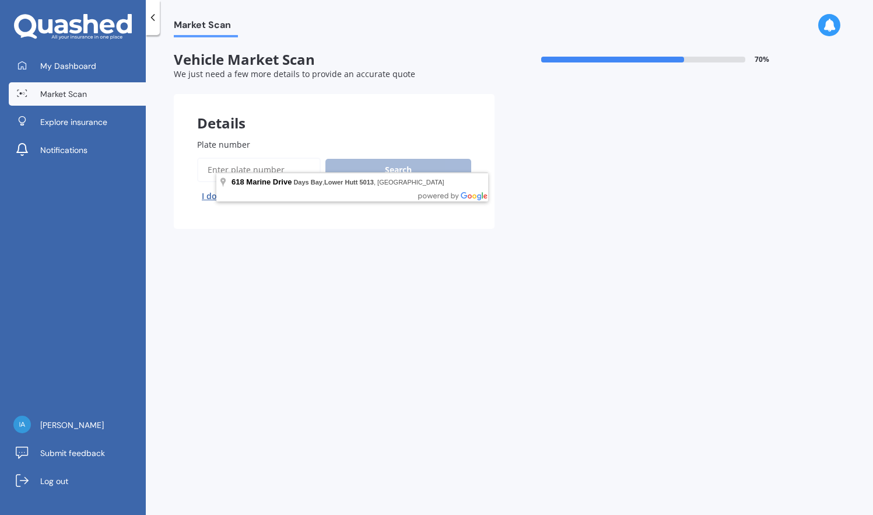
click at [431, 163] on div "Search I don’t have a number plate" at bounding box center [334, 182] width 274 height 48
click at [627, 58] on div at bounding box center [612, 60] width 143 height 6
click at [212, 27] on span "Market Scan" at bounding box center [206, 27] width 64 height 16
click at [107, 115] on link "Explore insurance" at bounding box center [77, 121] width 137 height 23
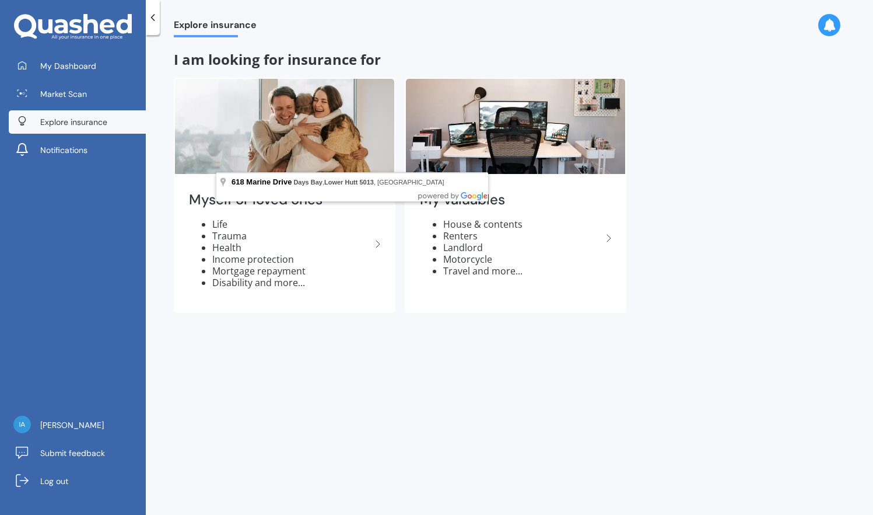
click at [399, 254] on div "Myself or loved ones Life Trauma Health Income protection Mortgage repayment Di…" at bounding box center [400, 195] width 453 height 235
drag, startPoint x: 399, startPoint y: 254, endPoint x: 398, endPoint y: 307, distance: 53.1
click at [398, 308] on div "Myself or loved ones Life Trauma Health Income protection Mortgage repayment Di…" at bounding box center [400, 195] width 453 height 235
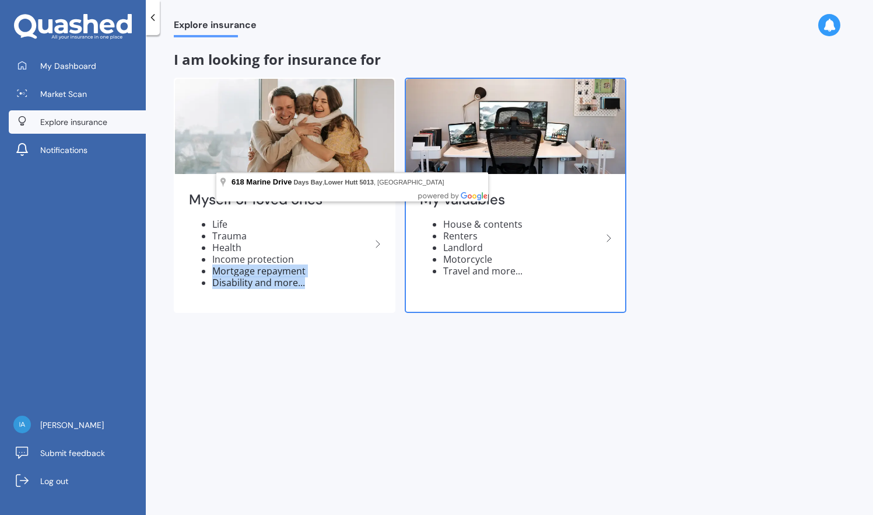
click at [518, 172] on img at bounding box center [515, 126] width 219 height 95
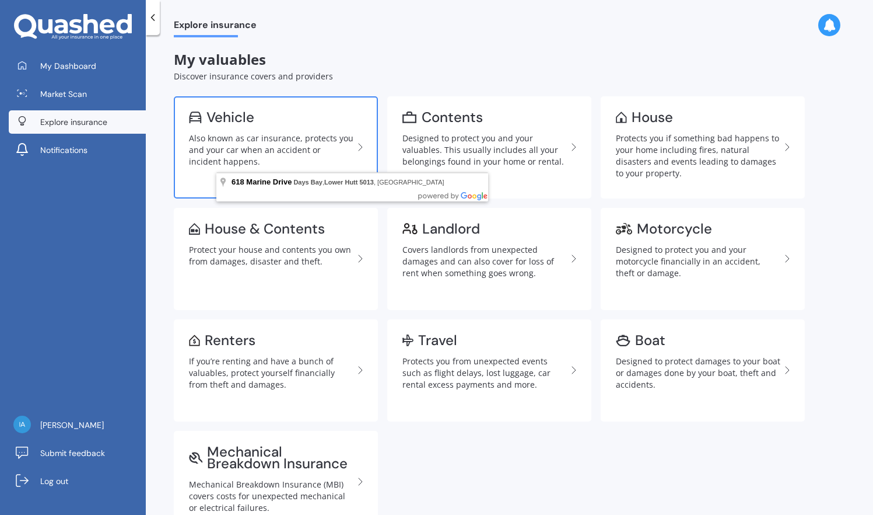
click at [299, 136] on div "Also known as car insurance, protects you and your car when an accident or inci…" at bounding box center [271, 149] width 165 height 35
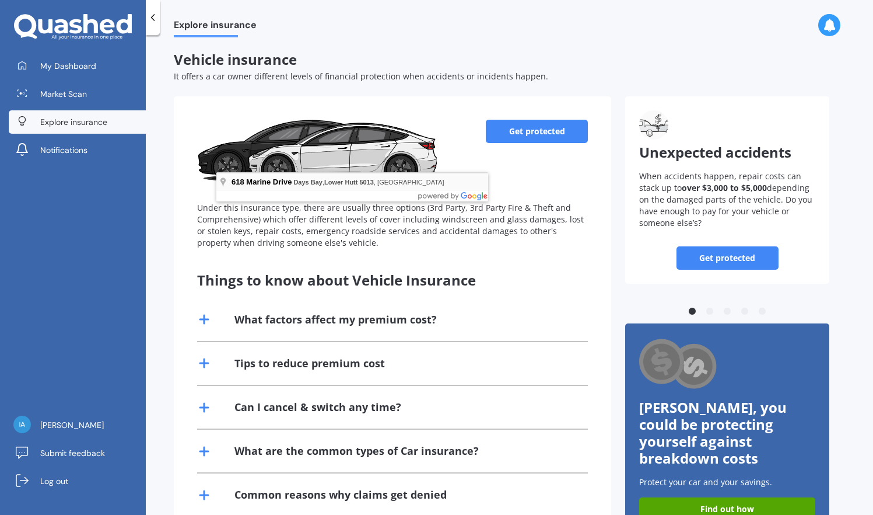
click at [300, 181] on span "Days Bay" at bounding box center [307, 182] width 29 height 7
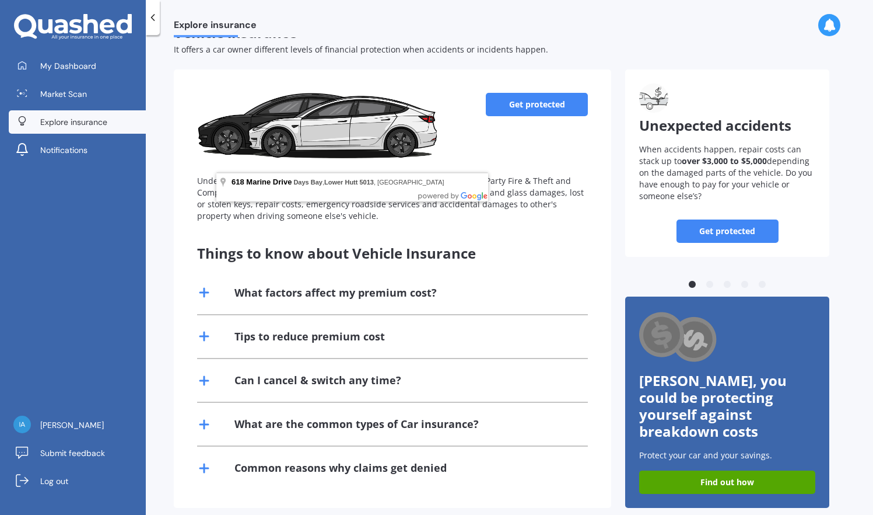
click at [155, 17] on icon at bounding box center [153, 18] width 12 height 12
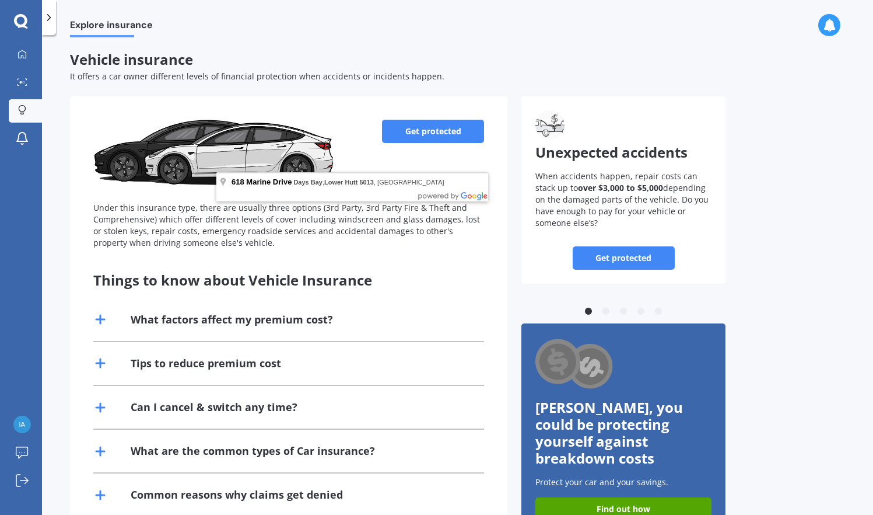
click at [434, 124] on link "Get protected" at bounding box center [433, 131] width 102 height 23
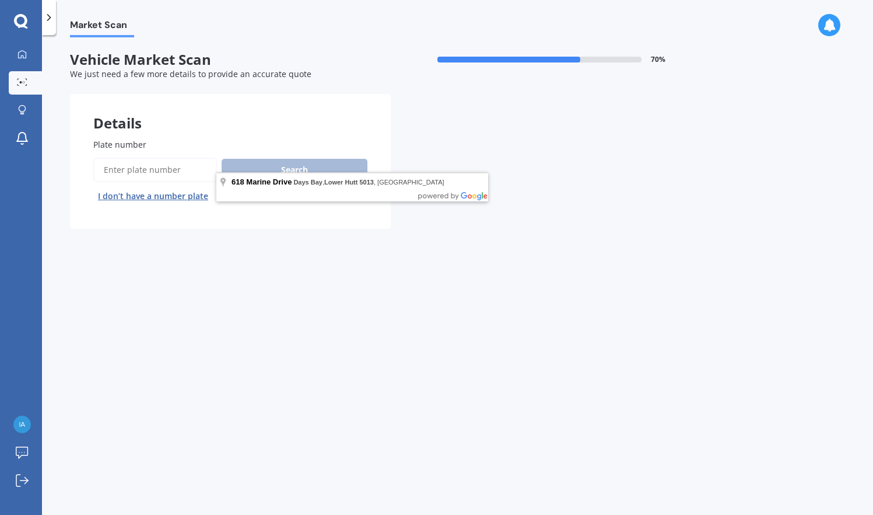
click at [391, 193] on div "[STREET_ADDRESS]" at bounding box center [352, 186] width 272 height 29
click at [179, 174] on input "Plate number" at bounding box center [155, 170] width 124 height 25
type input "QLF472"
click at [281, 160] on button "Search" at bounding box center [295, 170] width 146 height 22
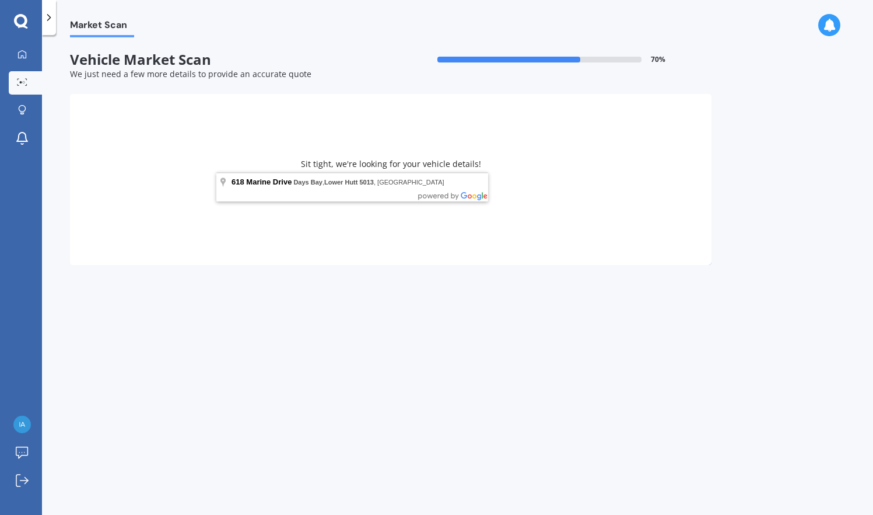
select select "BMW"
select select "X3"
select select "09"
select select "07"
select select "1945"
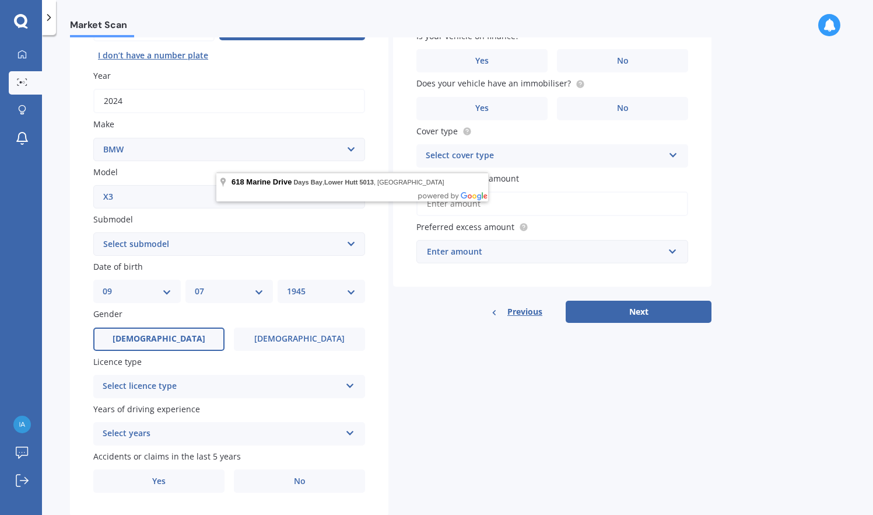
scroll to position [152, 0]
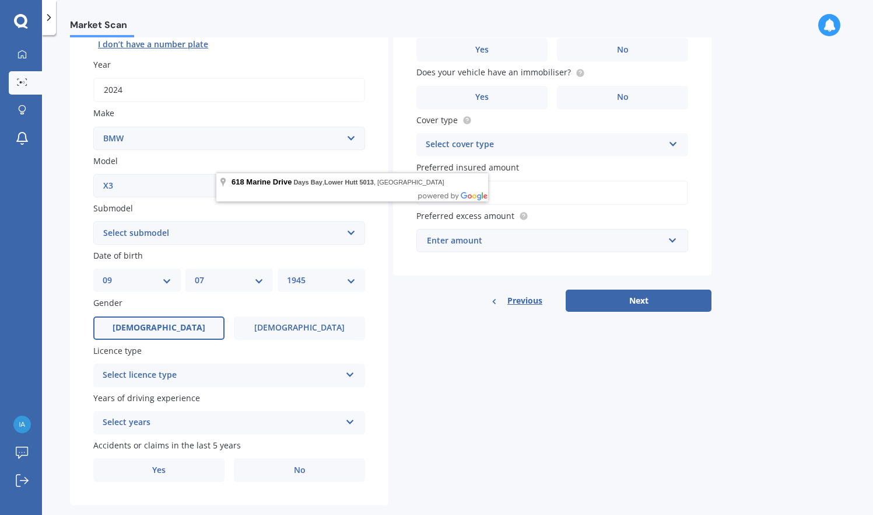
click at [286, 370] on div "Select licence type" at bounding box center [222, 375] width 238 height 14
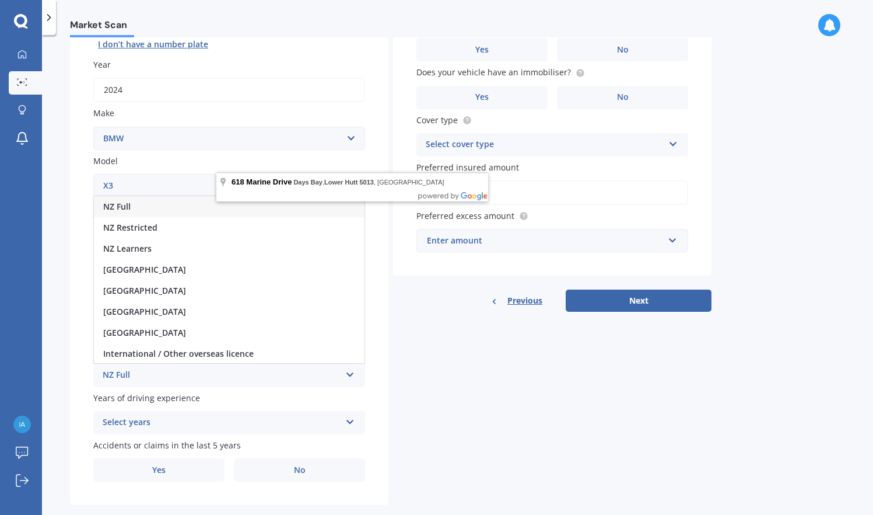
click at [182, 197] on div "NZ Full" at bounding box center [229, 206] width 271 height 21
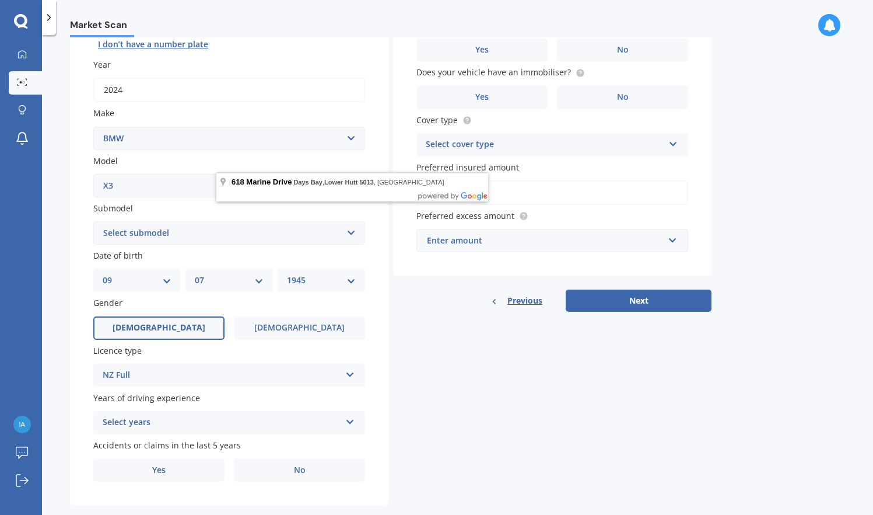
click at [194, 368] on div "NZ Full" at bounding box center [222, 375] width 238 height 14
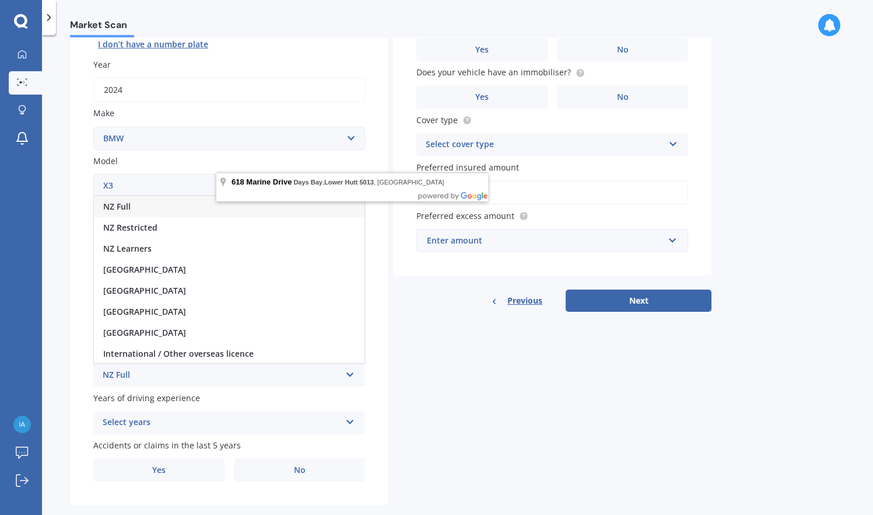
click at [265, 368] on div "NZ Full" at bounding box center [222, 375] width 238 height 14
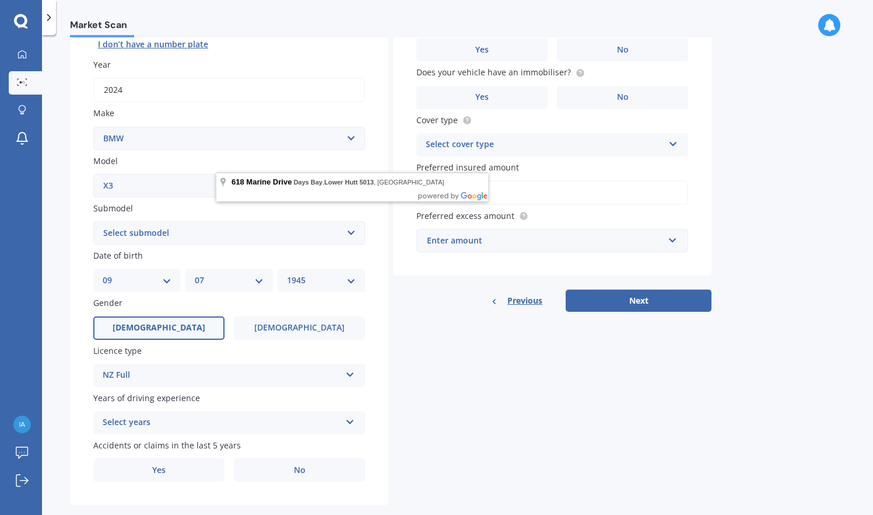
click at [268, 392] on label "Years of driving experience" at bounding box center [226, 397] width 267 height 12
click at [354, 370] on icon at bounding box center [350, 372] width 10 height 8
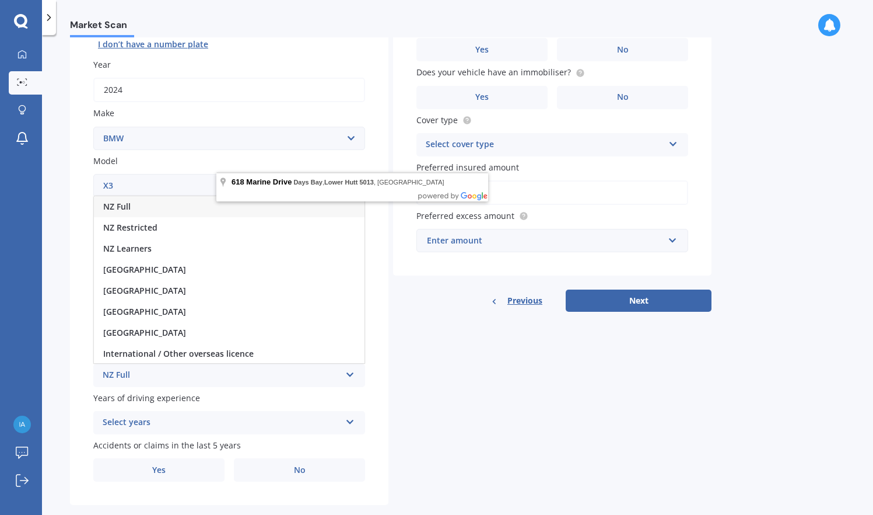
click at [354, 370] on icon at bounding box center [350, 372] width 10 height 8
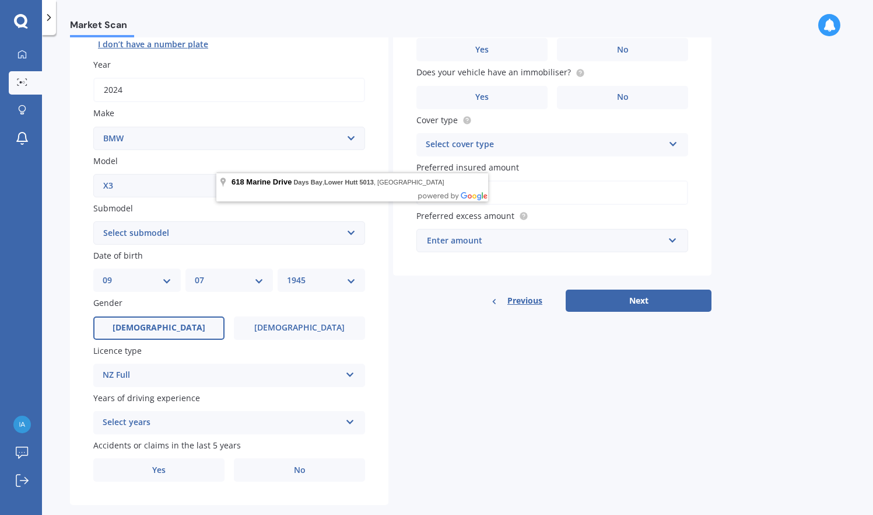
click at [243, 368] on div "NZ Full" at bounding box center [222, 375] width 238 height 14
click at [237, 391] on label "Years of driving experience" at bounding box center [226, 397] width 267 height 12
click at [356, 418] on div "Select years 5 or more years 4 years 3 years 2 years 1 year" at bounding box center [229, 422] width 272 height 23
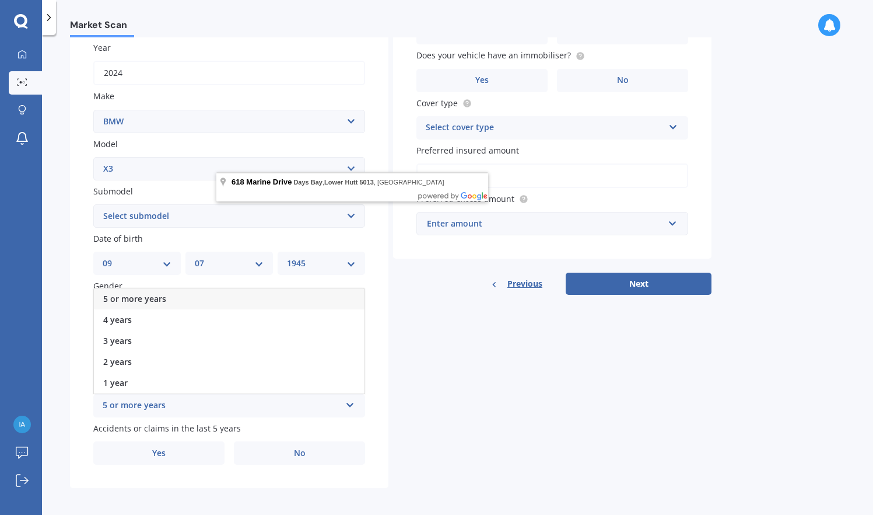
scroll to position [168, 0]
click at [323, 297] on div "5 or more years" at bounding box center [229, 299] width 271 height 21
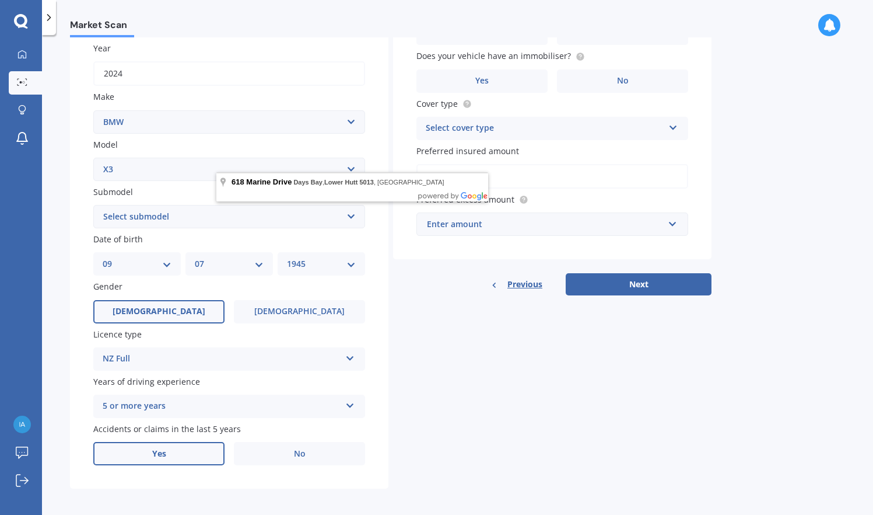
click at [176, 445] on label "Yes" at bounding box center [158, 453] width 131 height 23
click at [0, 0] on input "Yes" at bounding box center [0, 0] width 0 height 0
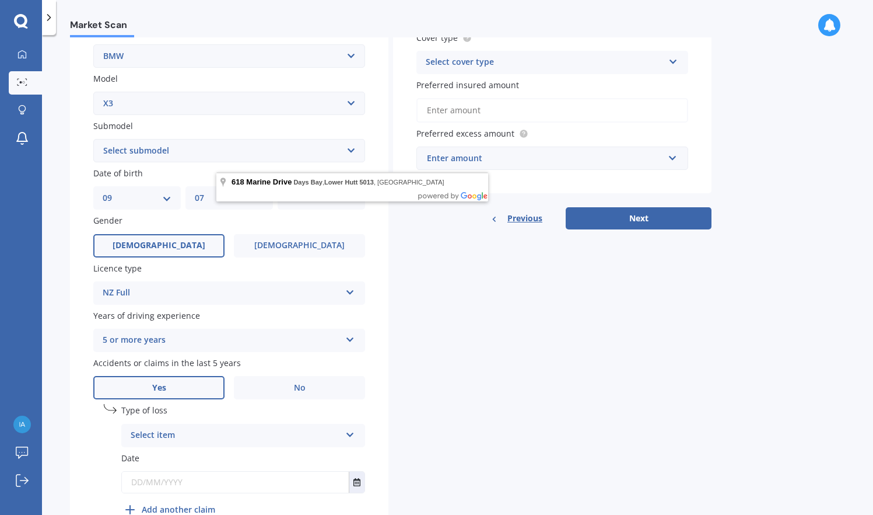
scroll to position [240, 0]
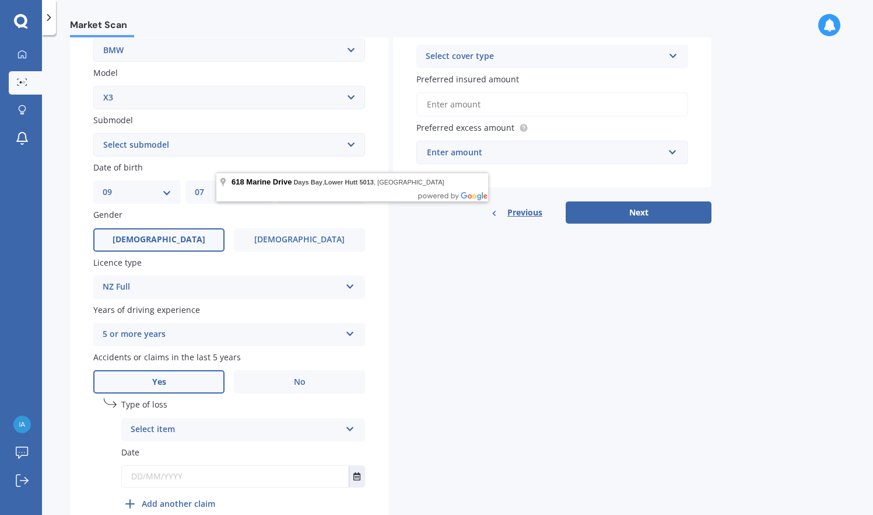
click at [360, 421] on div "Select item At fault accident Not at fault accident" at bounding box center [243, 429] width 244 height 23
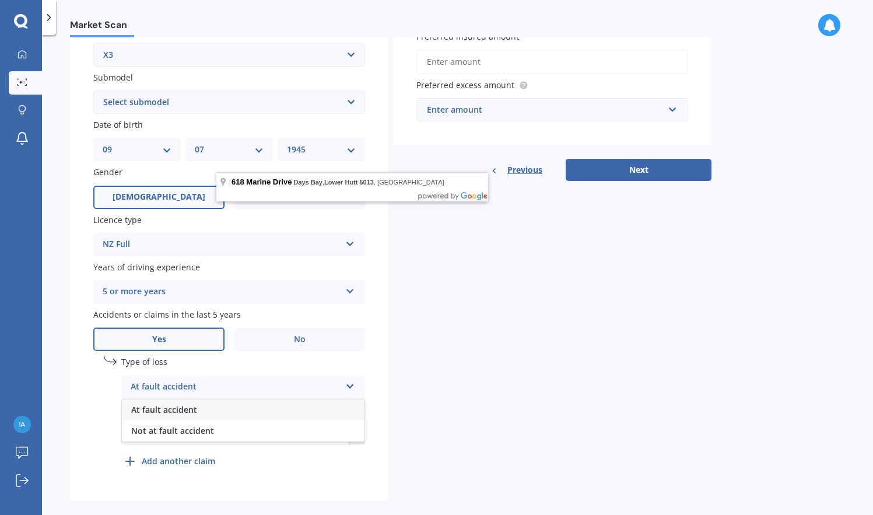
scroll to position [286, 0]
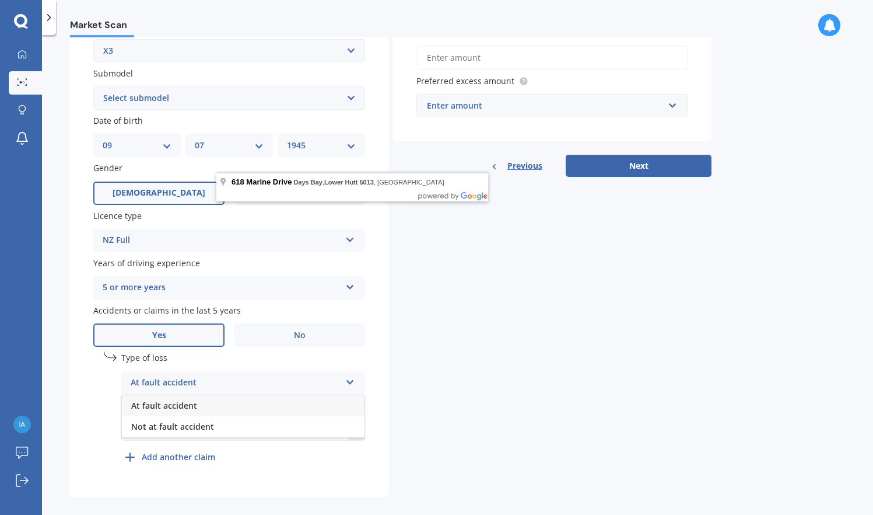
click at [320, 401] on div "At fault accident" at bounding box center [243, 405] width 243 height 21
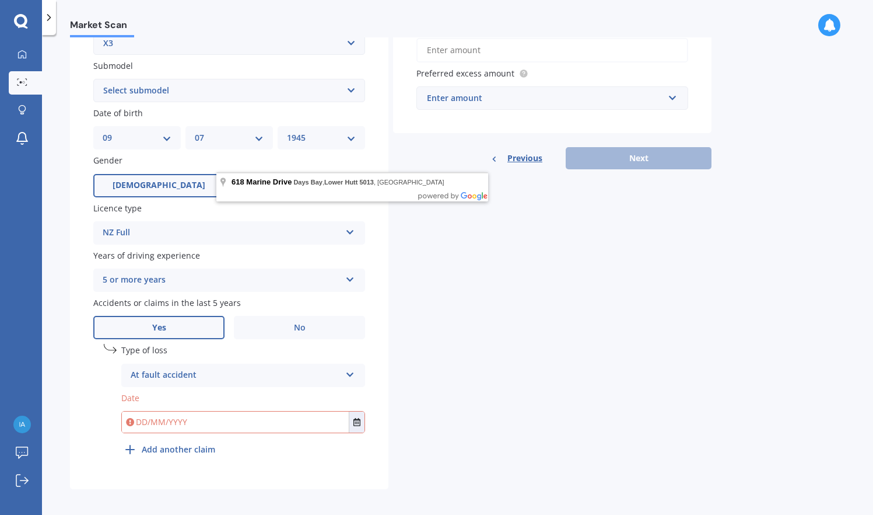
scroll to position [293, 0]
click at [191, 418] on input "text" at bounding box center [235, 422] width 227 height 21
click at [228, 444] on div "undefined 1 Type of loss At fault accident At fault accident Not at fault accid…" at bounding box center [243, 402] width 244 height 117
click at [197, 416] on input "text" at bounding box center [235, 422] width 227 height 21
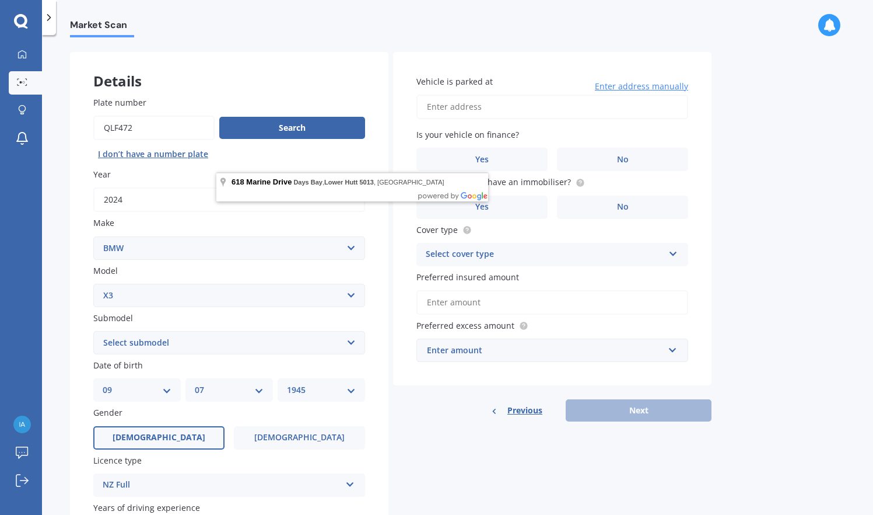
scroll to position [60, 0]
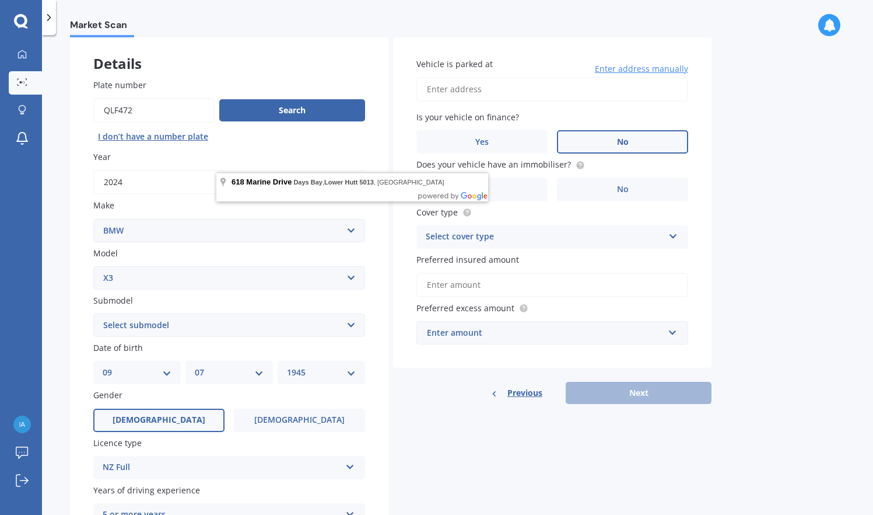
type input "Not Sure"
click at [586, 138] on label "No" at bounding box center [622, 141] width 131 height 23
click at [0, 0] on input "No" at bounding box center [0, 0] width 0 height 0
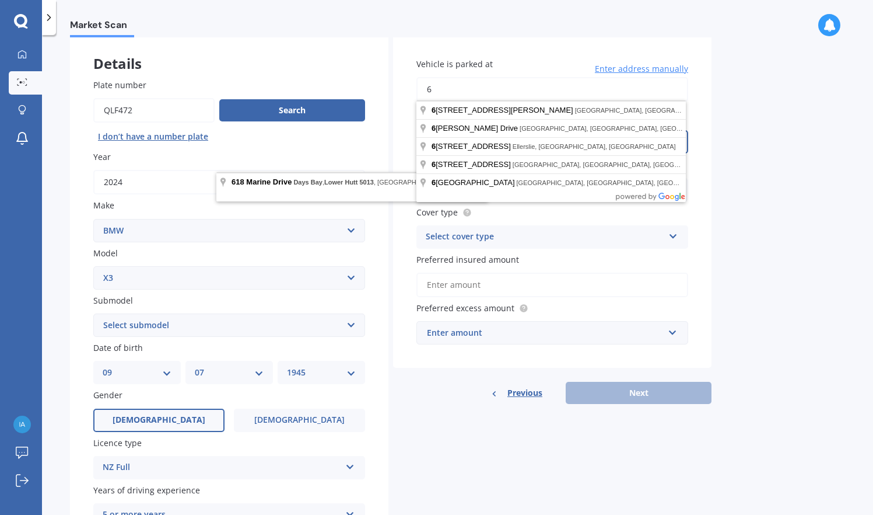
click at [579, 93] on input "6" at bounding box center [553, 89] width 272 height 25
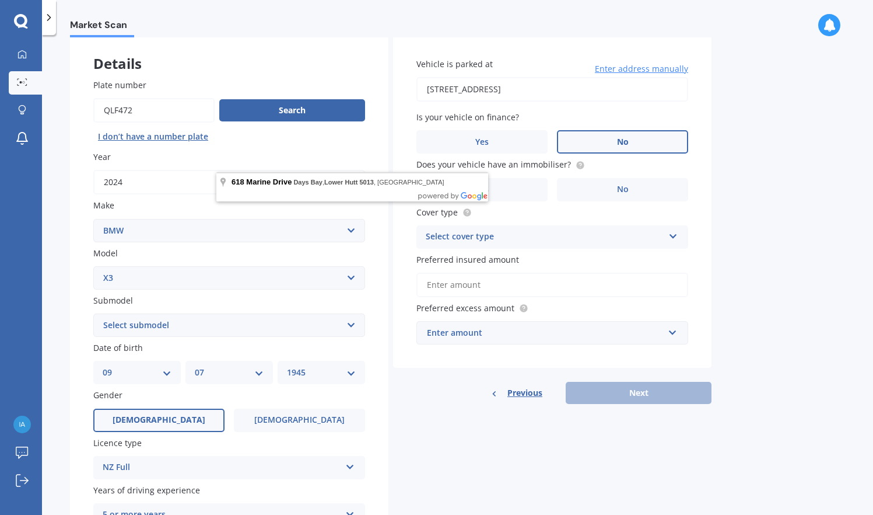
type input "[STREET_ADDRESS]"
click at [733, 173] on div "Market Scan Vehicle Market Scan 70 % We just need a few more details to provide…" at bounding box center [457, 277] width 831 height 480
click at [523, 185] on label "Yes" at bounding box center [482, 189] width 131 height 23
click at [0, 0] on input "Yes" at bounding box center [0, 0] width 0 height 0
click at [535, 232] on div "Select cover type" at bounding box center [545, 237] width 238 height 14
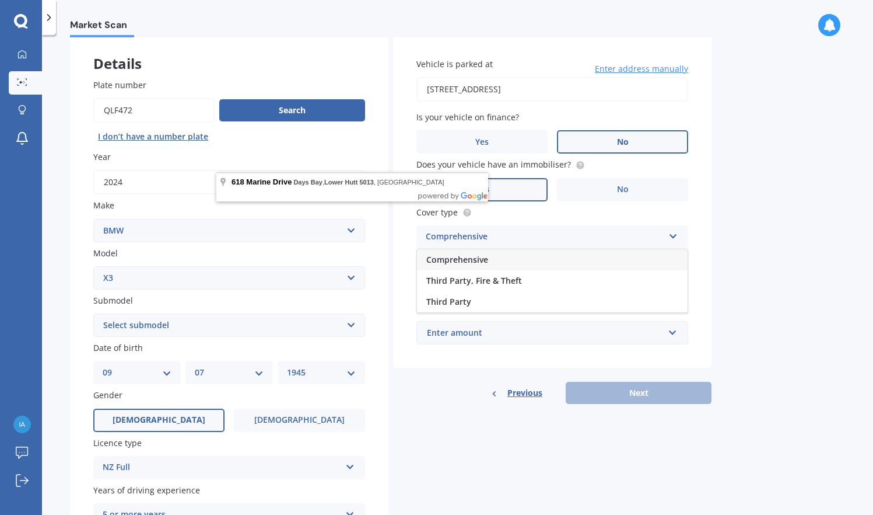
click at [528, 252] on div "Comprehensive" at bounding box center [552, 259] width 271 height 21
click at [516, 259] on span "Preferred insured amount" at bounding box center [468, 259] width 103 height 11
click at [516, 272] on input "Preferred insured amount" at bounding box center [553, 284] width 272 height 25
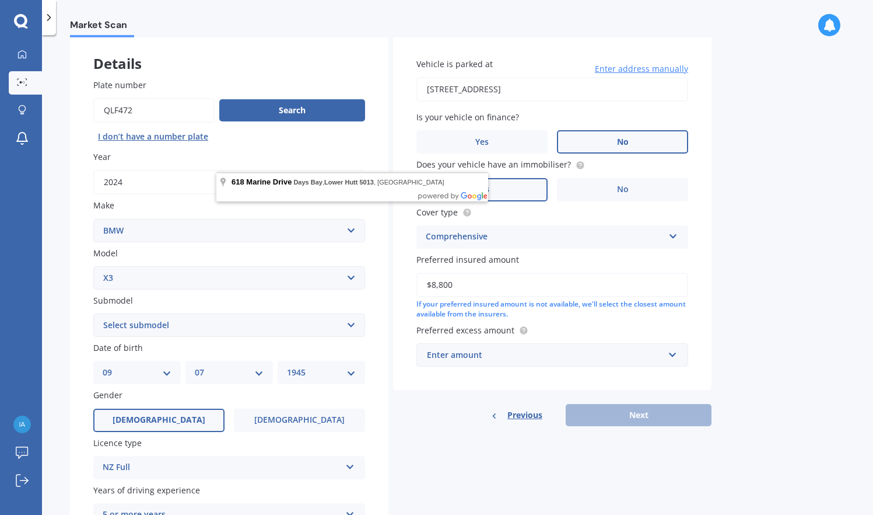
type input "$88,000"
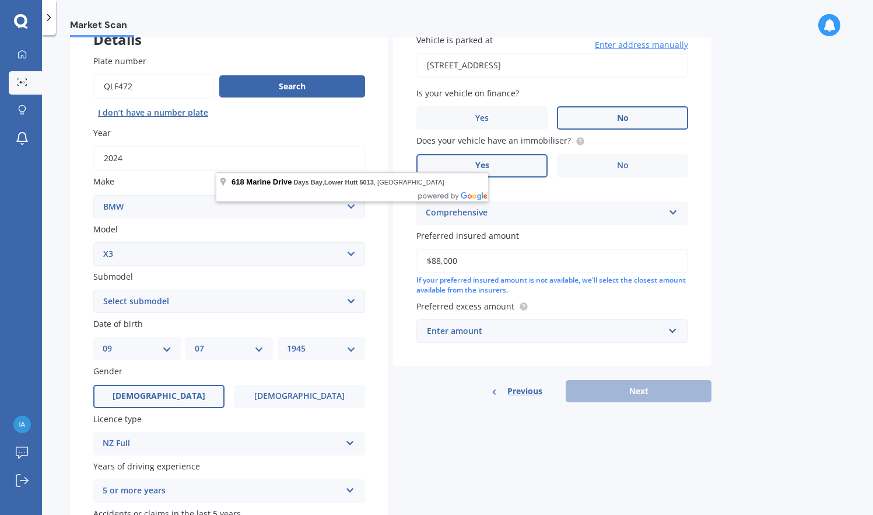
scroll to position [90, 0]
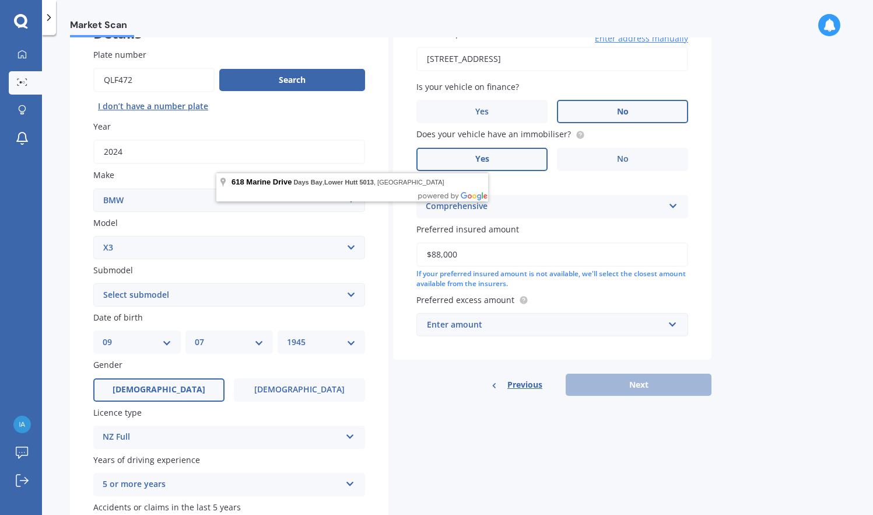
click at [520, 320] on div "Enter amount" at bounding box center [545, 324] width 237 height 13
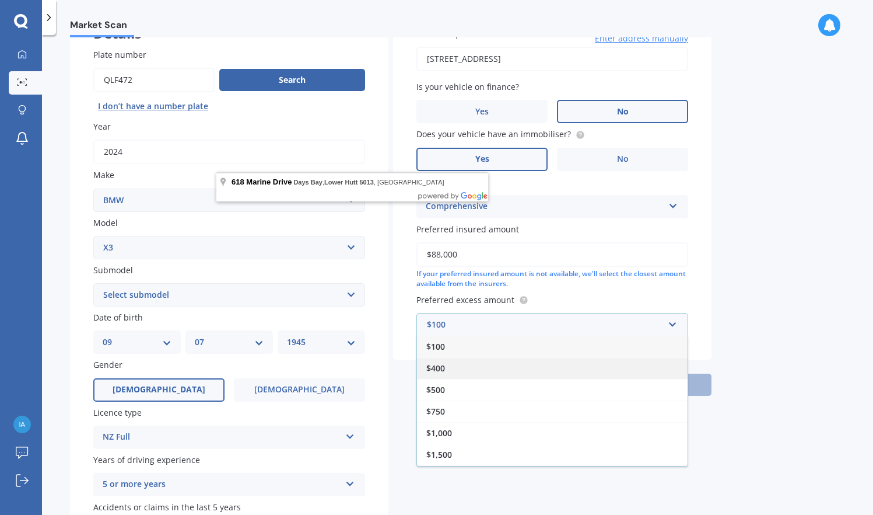
click at [454, 363] on div "$400" at bounding box center [552, 368] width 271 height 22
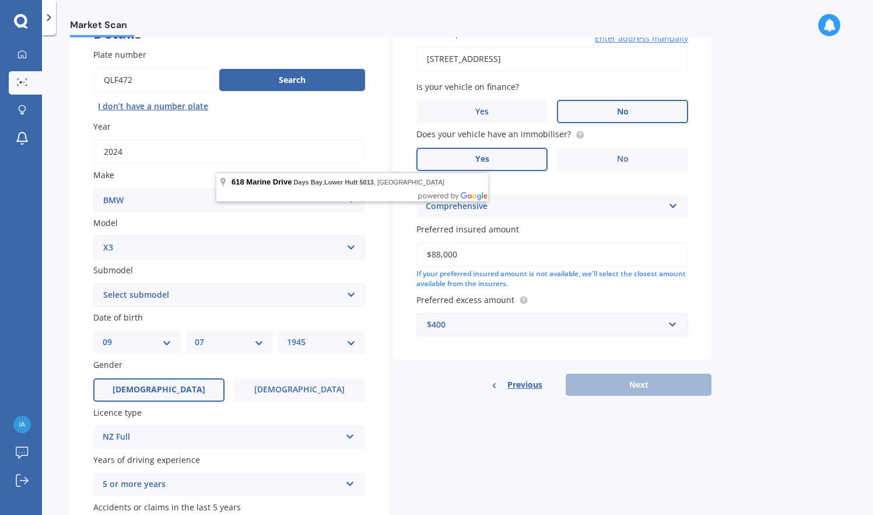
click at [637, 381] on div "Previous Next" at bounding box center [552, 384] width 319 height 22
click at [608, 380] on div "Previous Next" at bounding box center [552, 384] width 319 height 22
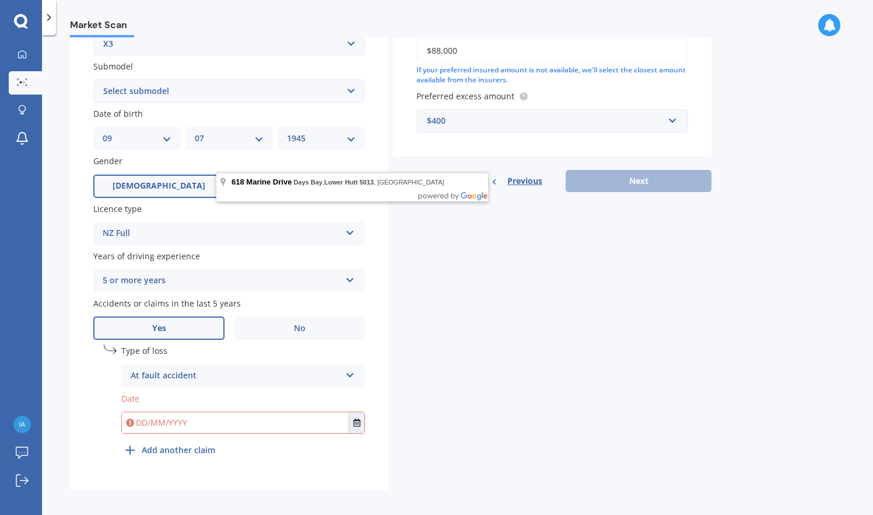
scroll to position [0, 0]
click at [292, 369] on div "At fault accident" at bounding box center [236, 376] width 210 height 14
click at [212, 358] on div "Type of loss At fault accident At fault accident Not at fault accident" at bounding box center [243, 365] width 244 height 43
click at [201, 369] on div "At fault accident" at bounding box center [236, 376] width 210 height 14
click at [209, 391] on div "At fault accident" at bounding box center [243, 398] width 243 height 21
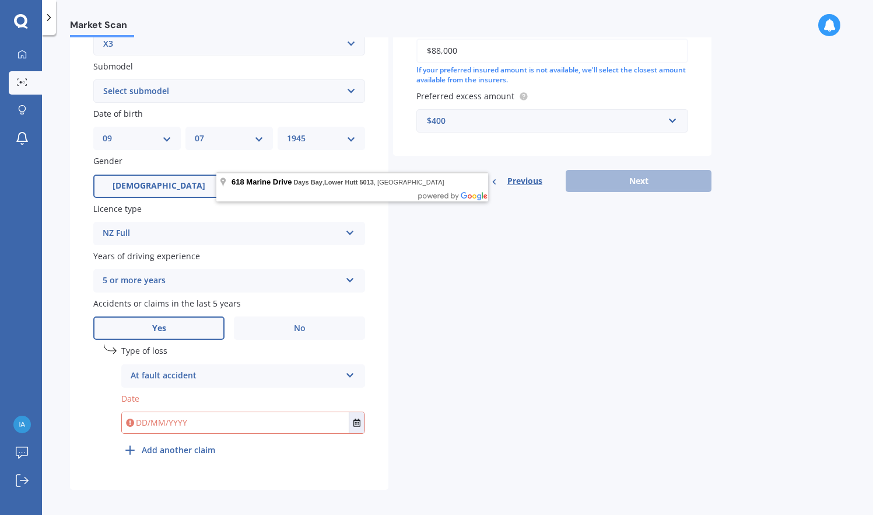
click at [229, 369] on div "At fault accident" at bounding box center [236, 376] width 210 height 14
click at [194, 369] on div "At fault accident" at bounding box center [236, 376] width 210 height 14
click at [195, 369] on div "At fault accident" at bounding box center [236, 376] width 210 height 14
click at [237, 299] on label "Accidents or claims in the last 5 years" at bounding box center [226, 303] width 267 height 12
click at [262, 370] on div "At fault accident" at bounding box center [236, 376] width 210 height 14
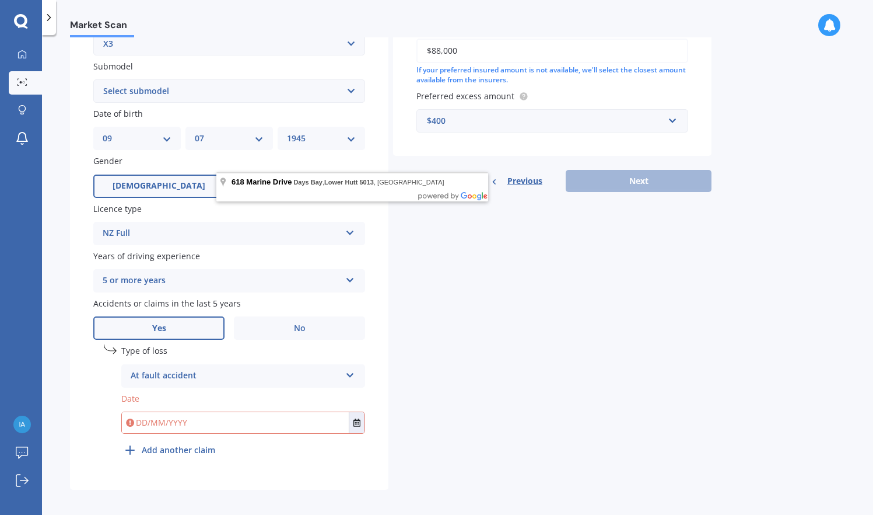
click at [620, 173] on div "Previous Next" at bounding box center [552, 181] width 319 height 22
click at [475, 193] on div "[STREET_ADDRESS]" at bounding box center [352, 186] width 272 height 29
click at [181, 182] on label "[DEMOGRAPHIC_DATA]" at bounding box center [158, 185] width 131 height 23
click at [0, 0] on input "[DEMOGRAPHIC_DATA]" at bounding box center [0, 0] width 0 height 0
click at [176, 274] on div "5 or more years" at bounding box center [222, 281] width 238 height 14
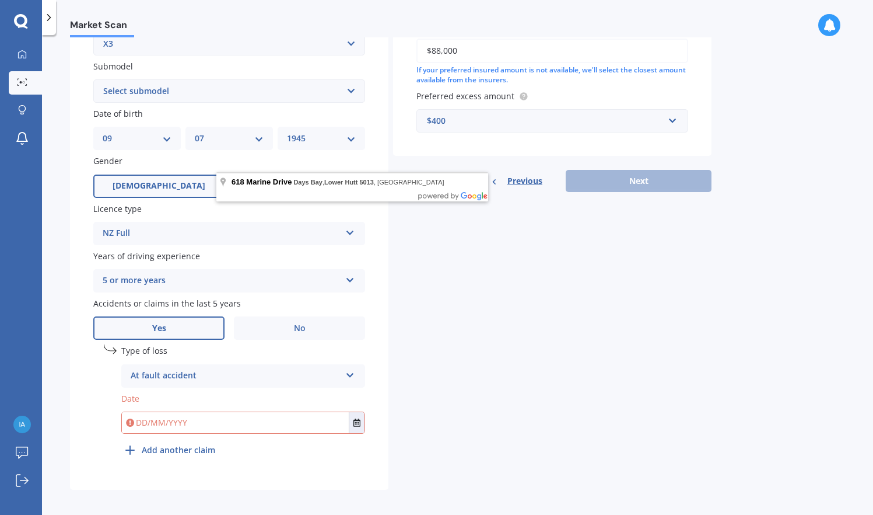
click at [194, 445] on b "Add another claim" at bounding box center [179, 449] width 74 height 12
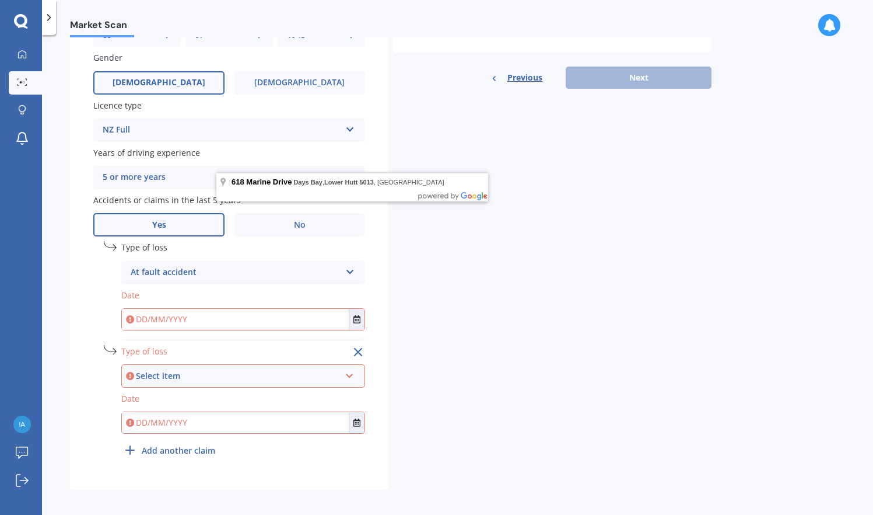
click at [199, 270] on div "At fault accident" at bounding box center [236, 272] width 210 height 14
click at [128, 417] on icon at bounding box center [130, 423] width 8 height 12
click at [129, 370] on icon at bounding box center [130, 376] width 8 height 12
click at [352, 369] on icon at bounding box center [350, 373] width 10 height 8
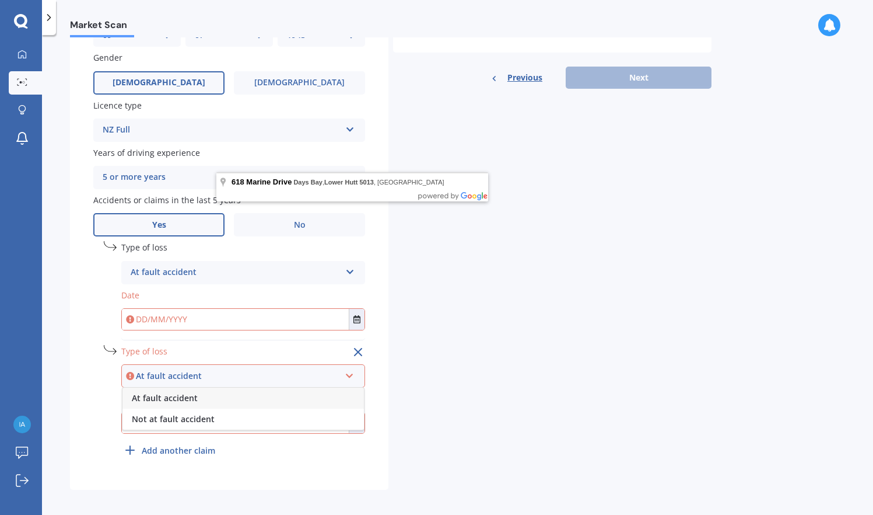
click at [355, 364] on div "At fault accident At fault accident Not at fault accident" at bounding box center [243, 375] width 244 height 23
click at [356, 345] on icon at bounding box center [358, 352] width 14 height 14
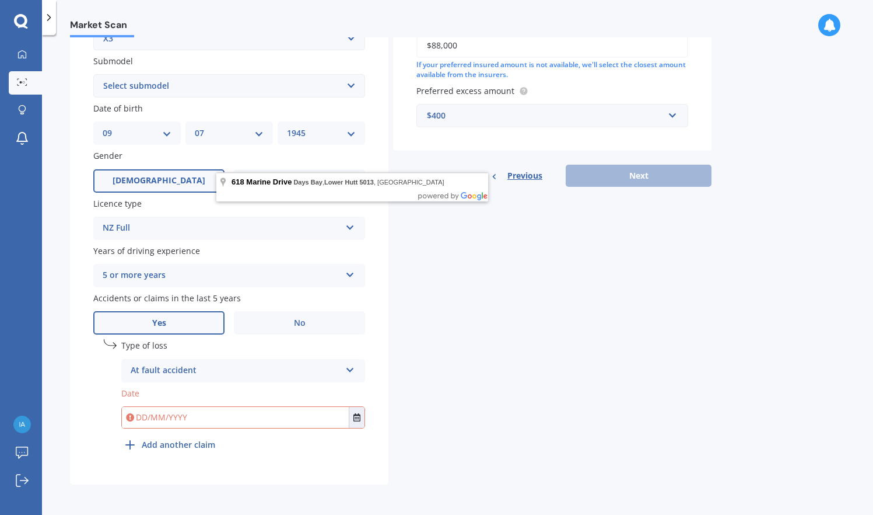
scroll to position [293, 0]
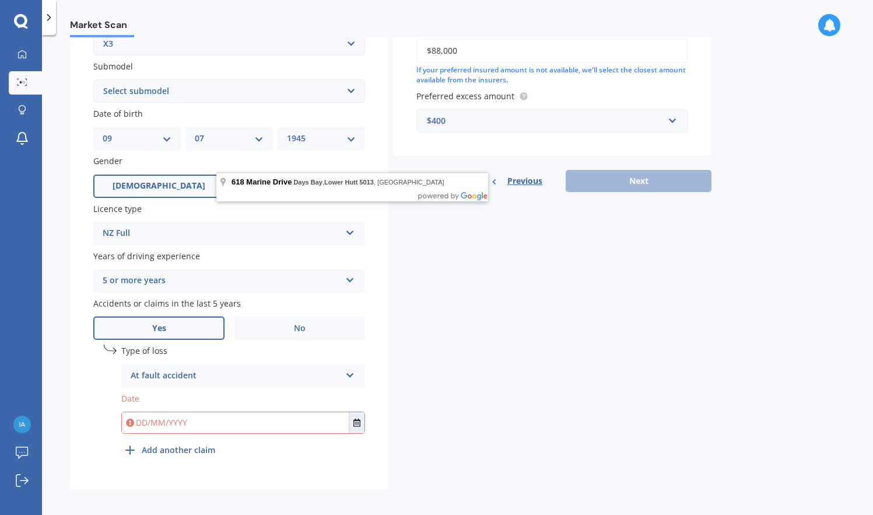
click at [501, 359] on div "Details Plate number Search I don’t have a number plate Year [DATE] Make Select…" at bounding box center [391, 144] width 642 height 689
click at [528, 176] on span "Previous" at bounding box center [525, 181] width 35 height 18
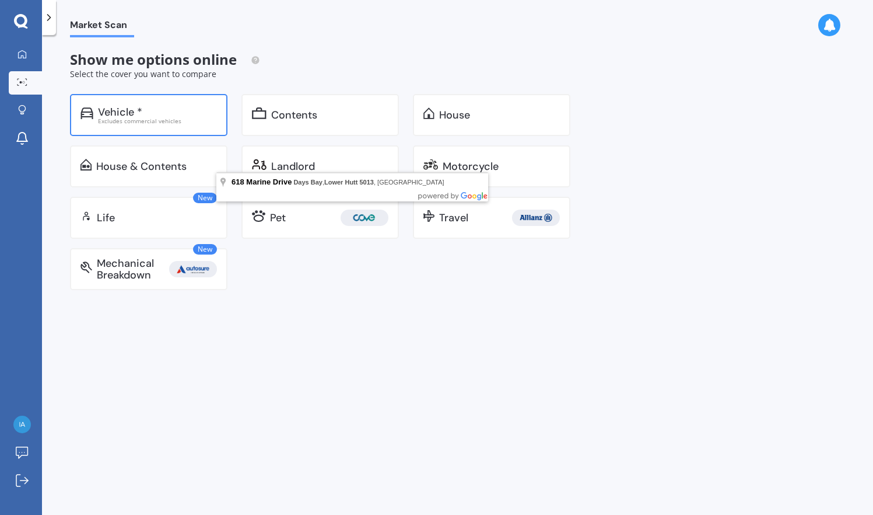
click at [170, 123] on div "Excludes commercial vehicles" at bounding box center [157, 121] width 119 height 6
